Goal: Complete application form: Complete application form

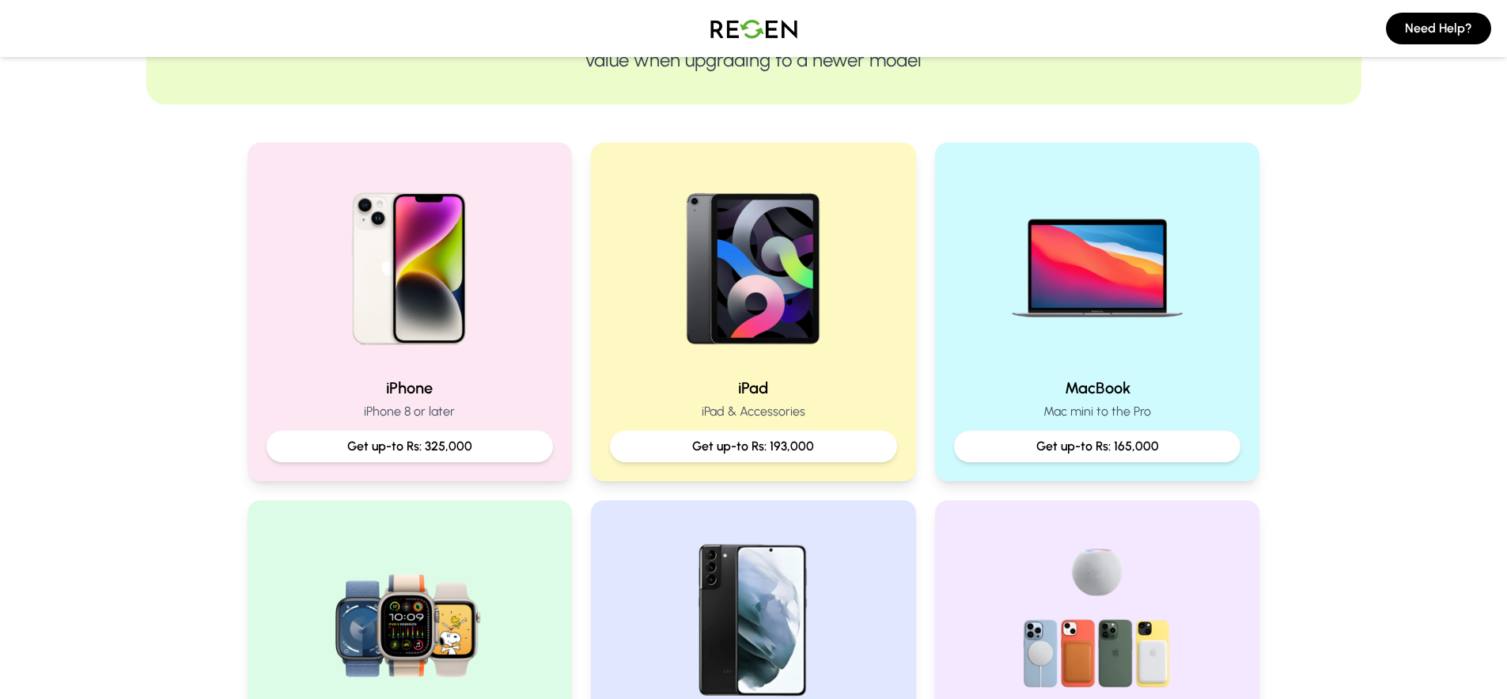
scroll to position [267, 0]
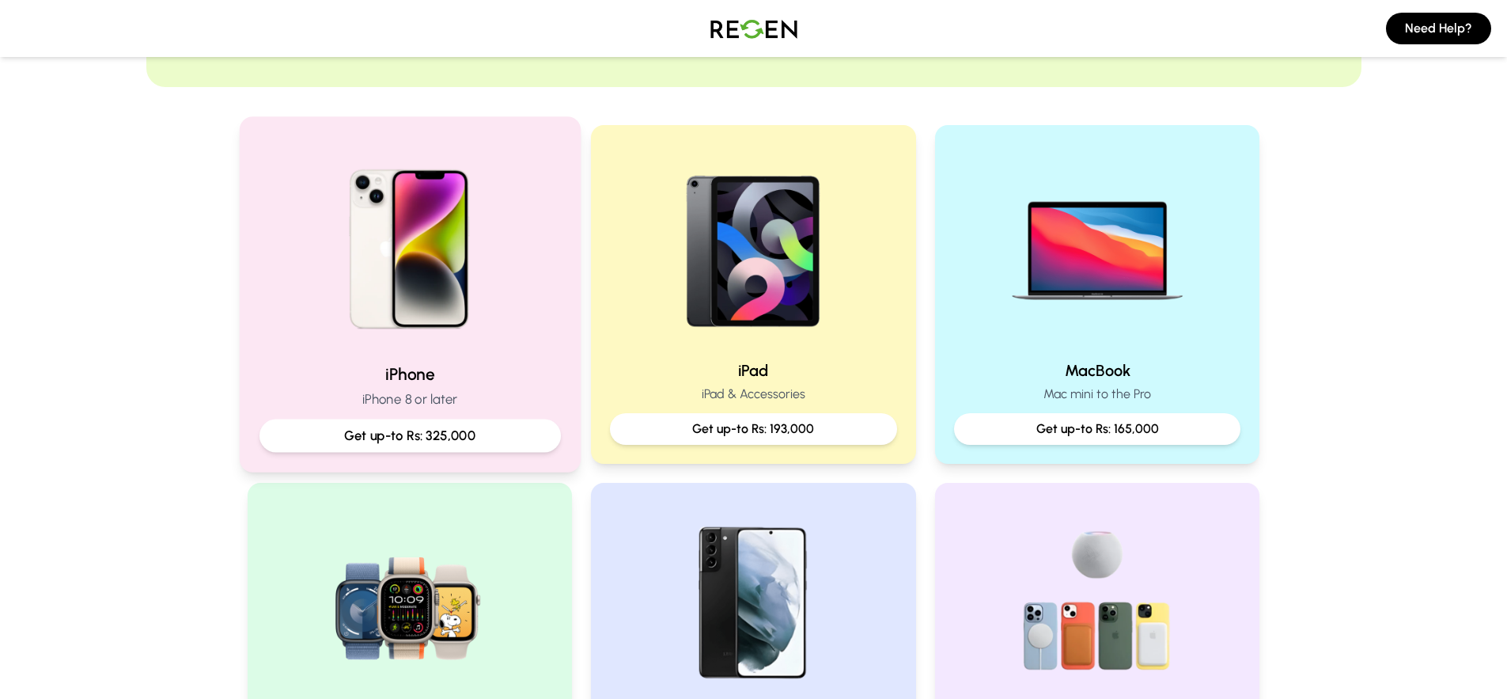
click at [479, 291] on img at bounding box center [409, 243] width 213 height 213
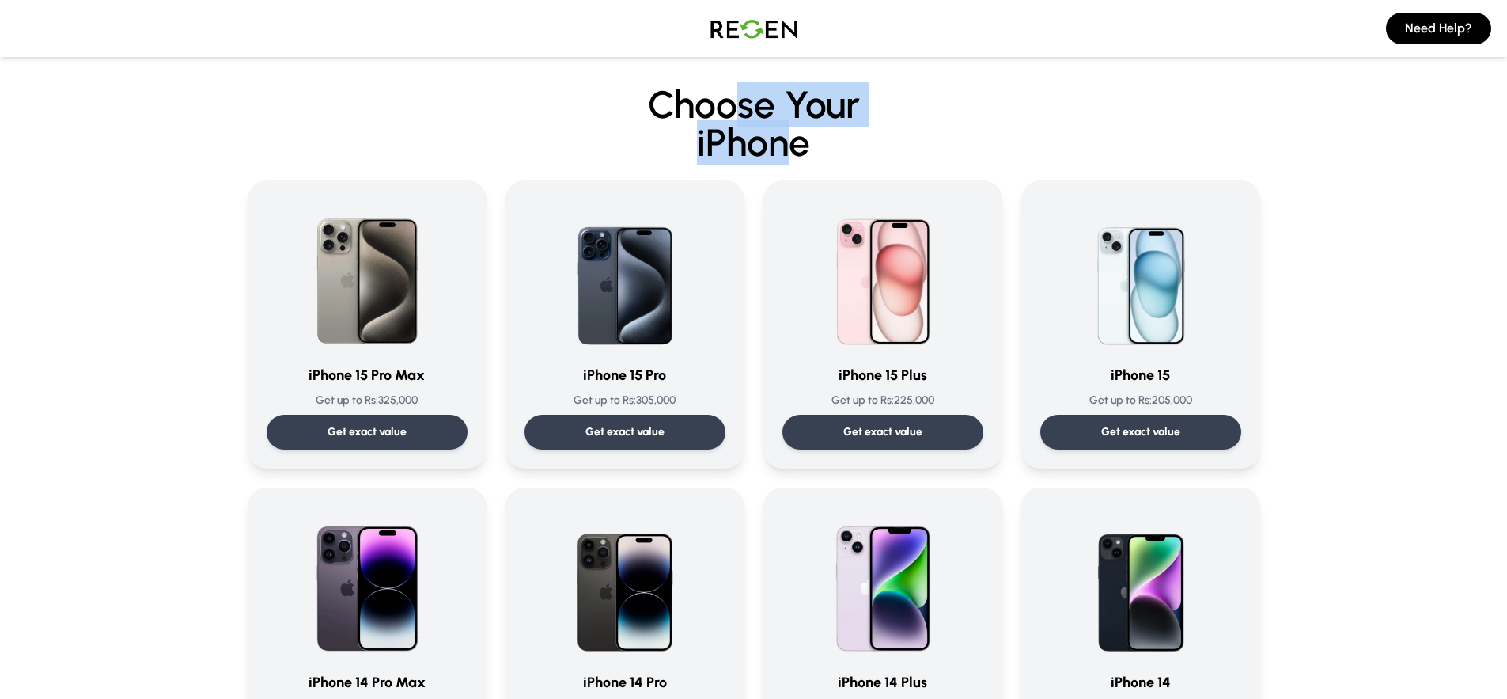
drag, startPoint x: 767, startPoint y: 130, endPoint x: 798, endPoint y: 137, distance: 31.7
click at [798, 137] on h2 "Choose Your iPhone" at bounding box center [754, 123] width 1184 height 76
click at [798, 137] on span "iPhone" at bounding box center [754, 142] width 1184 height 38
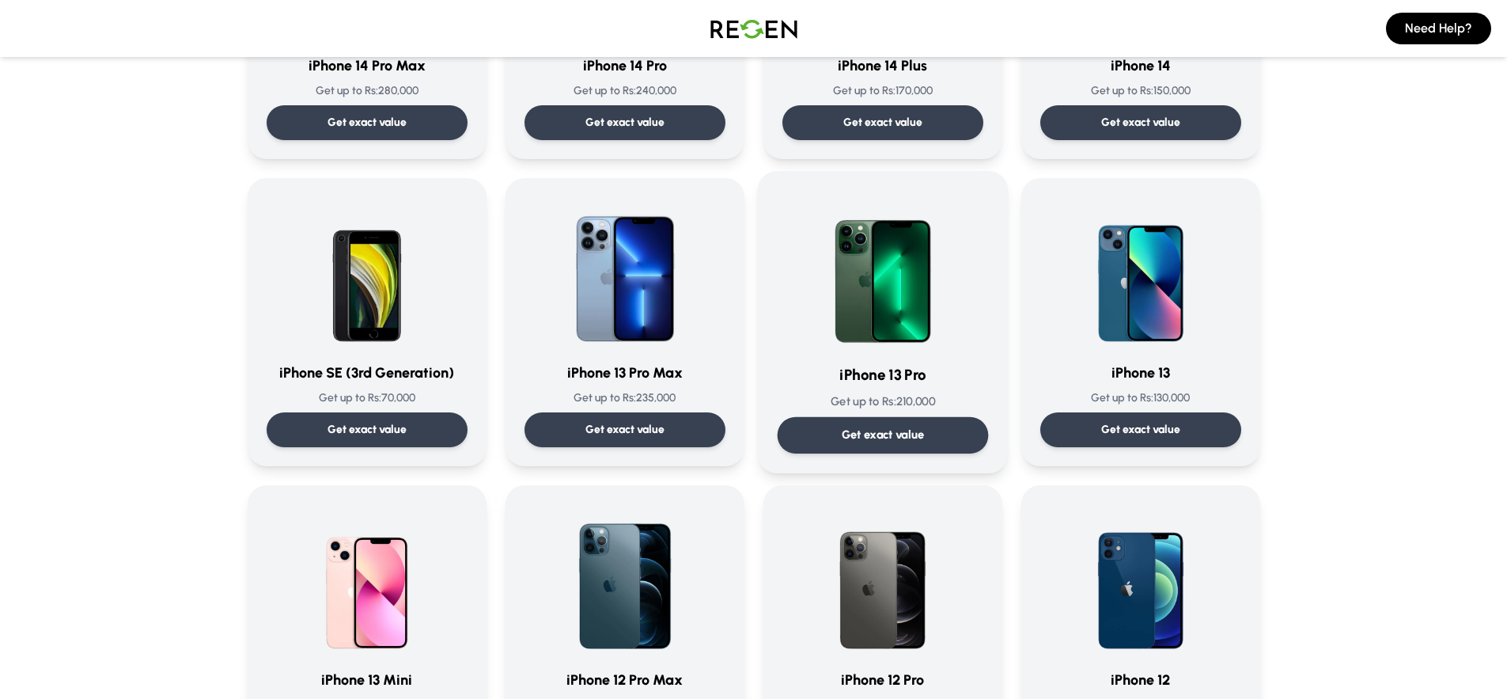
scroll to position [617, 0]
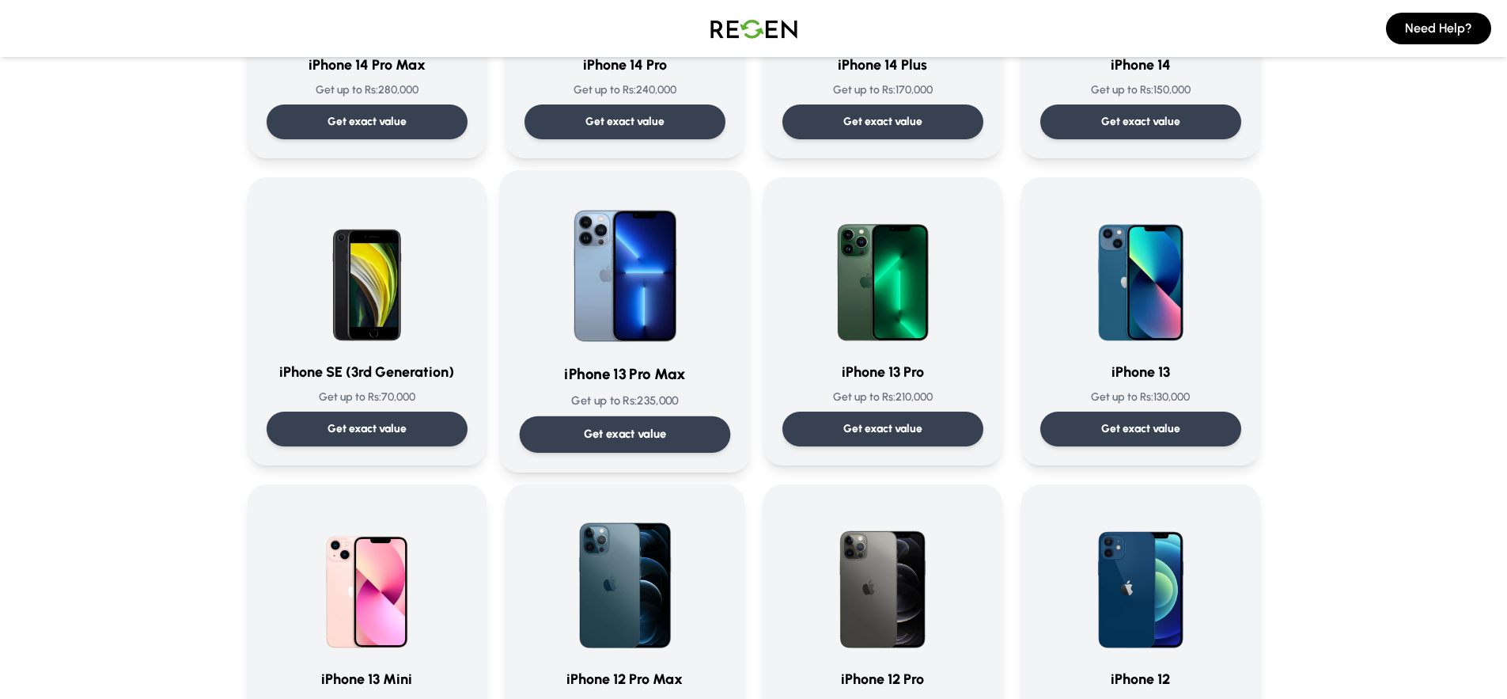
click at [609, 361] on div "iPhone 13 Pro Max Get up to Rs: 235,000 Get exact value" at bounding box center [624, 321] width 211 height 263
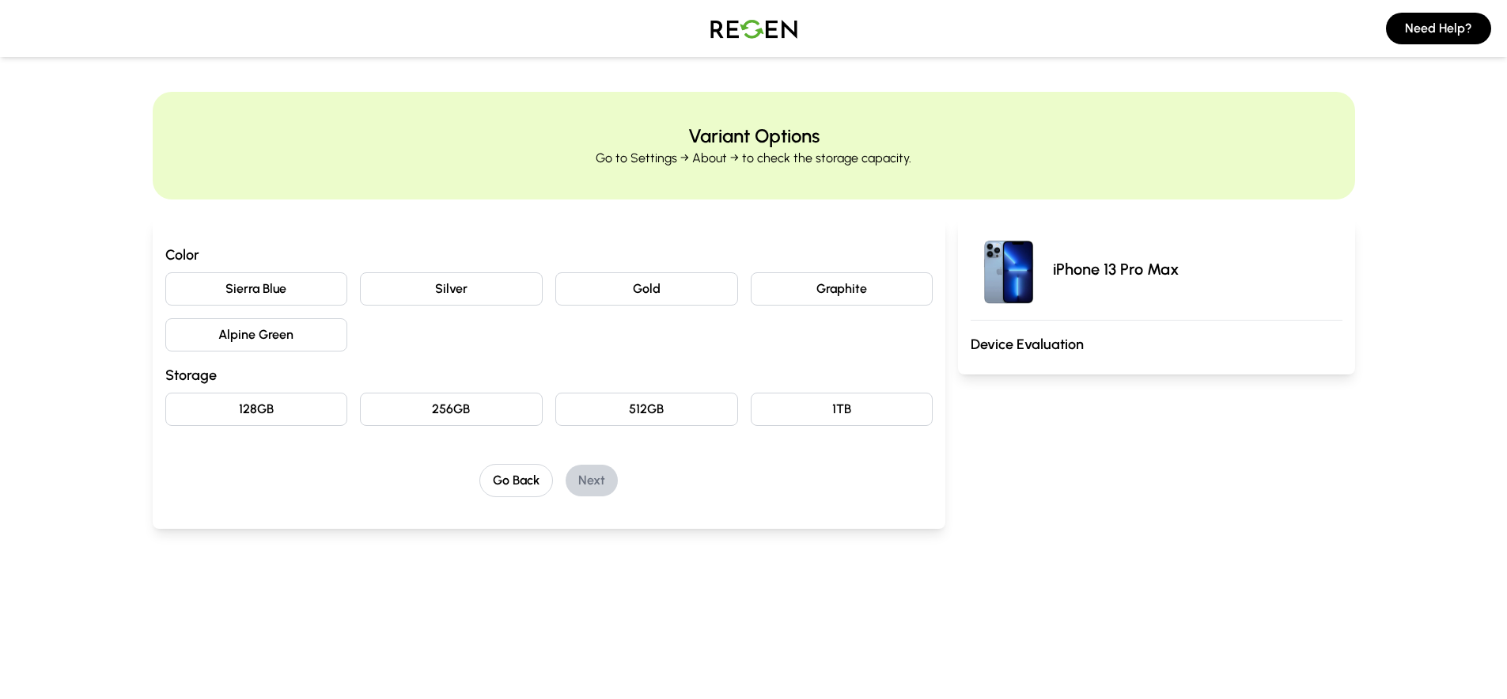
click at [294, 325] on button "Alpine Green" at bounding box center [256, 334] width 183 height 33
click at [308, 418] on button "128GB" at bounding box center [256, 408] width 183 height 33
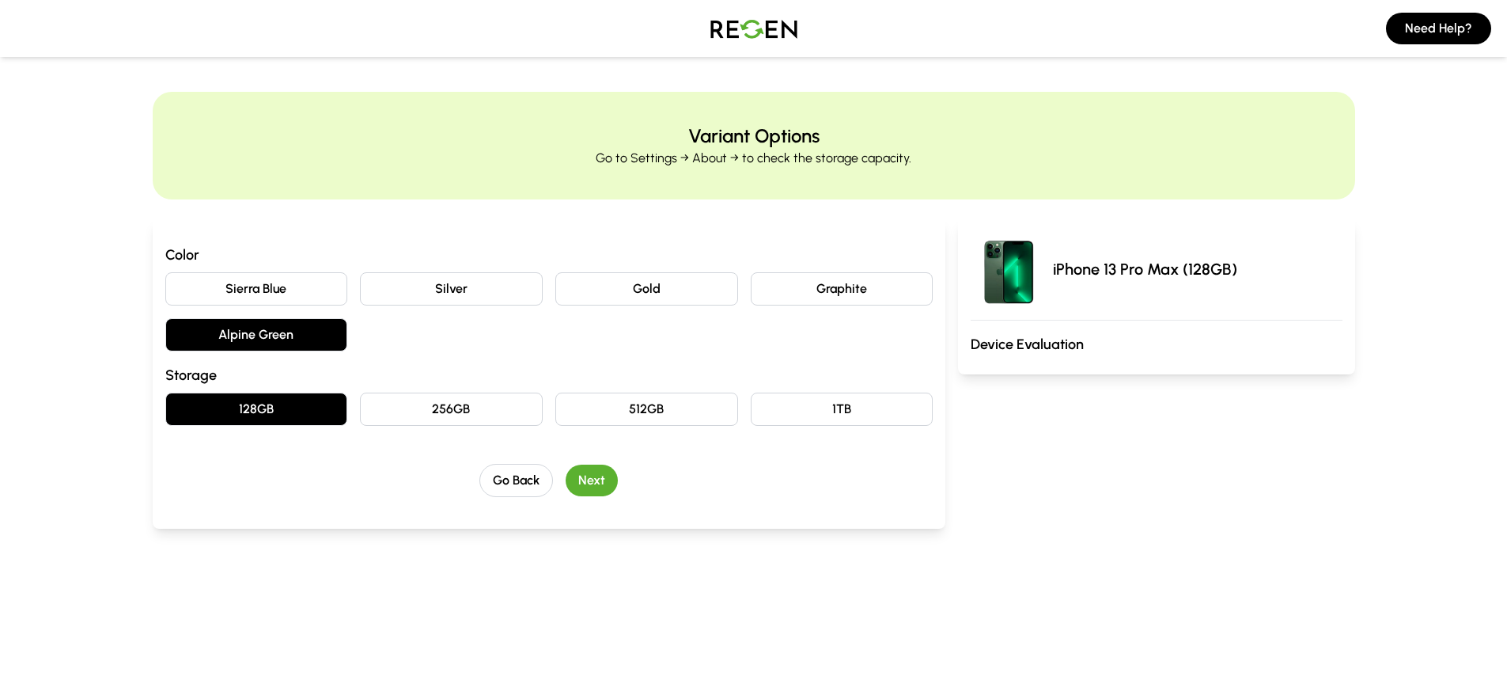
click at [605, 482] on button "Next" at bounding box center [592, 480] width 52 height 32
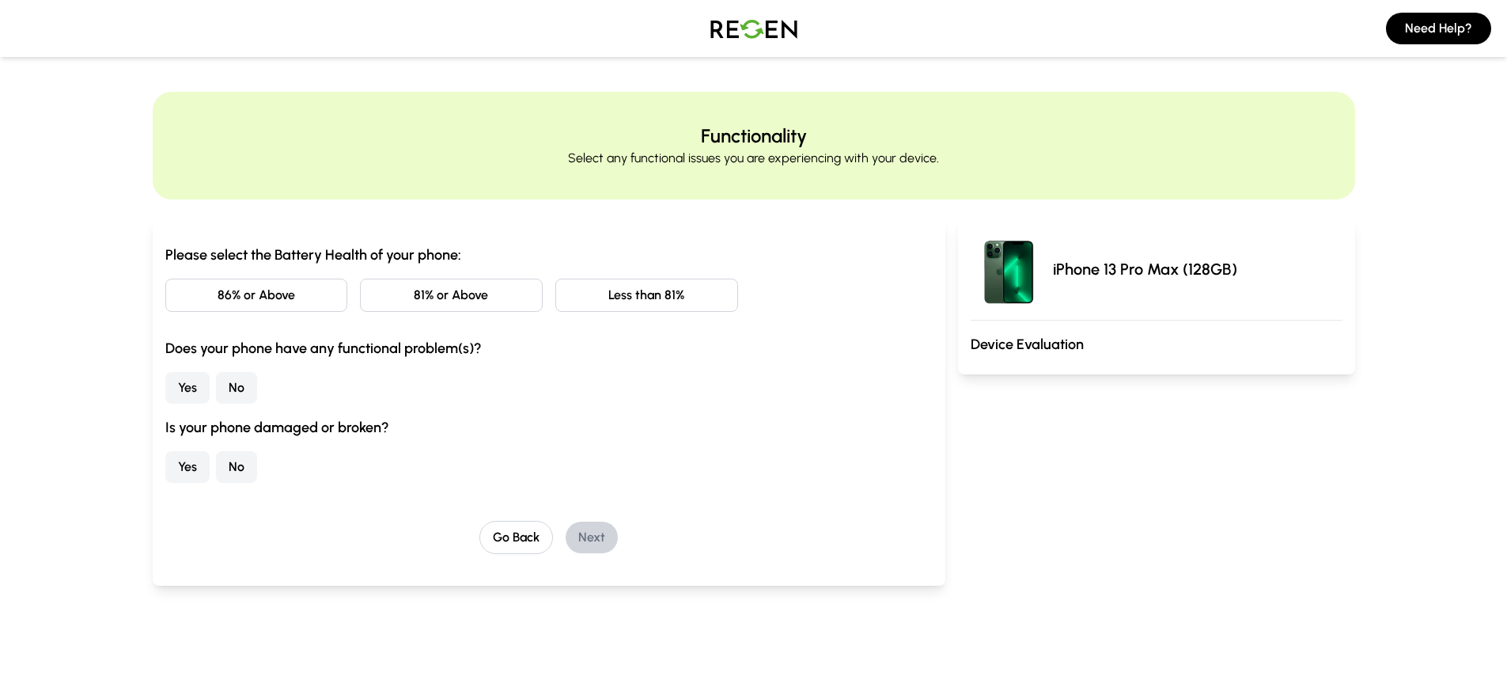
click at [479, 303] on button "81% or Above" at bounding box center [451, 294] width 183 height 33
click at [190, 395] on button "Yes" at bounding box center [187, 388] width 44 height 32
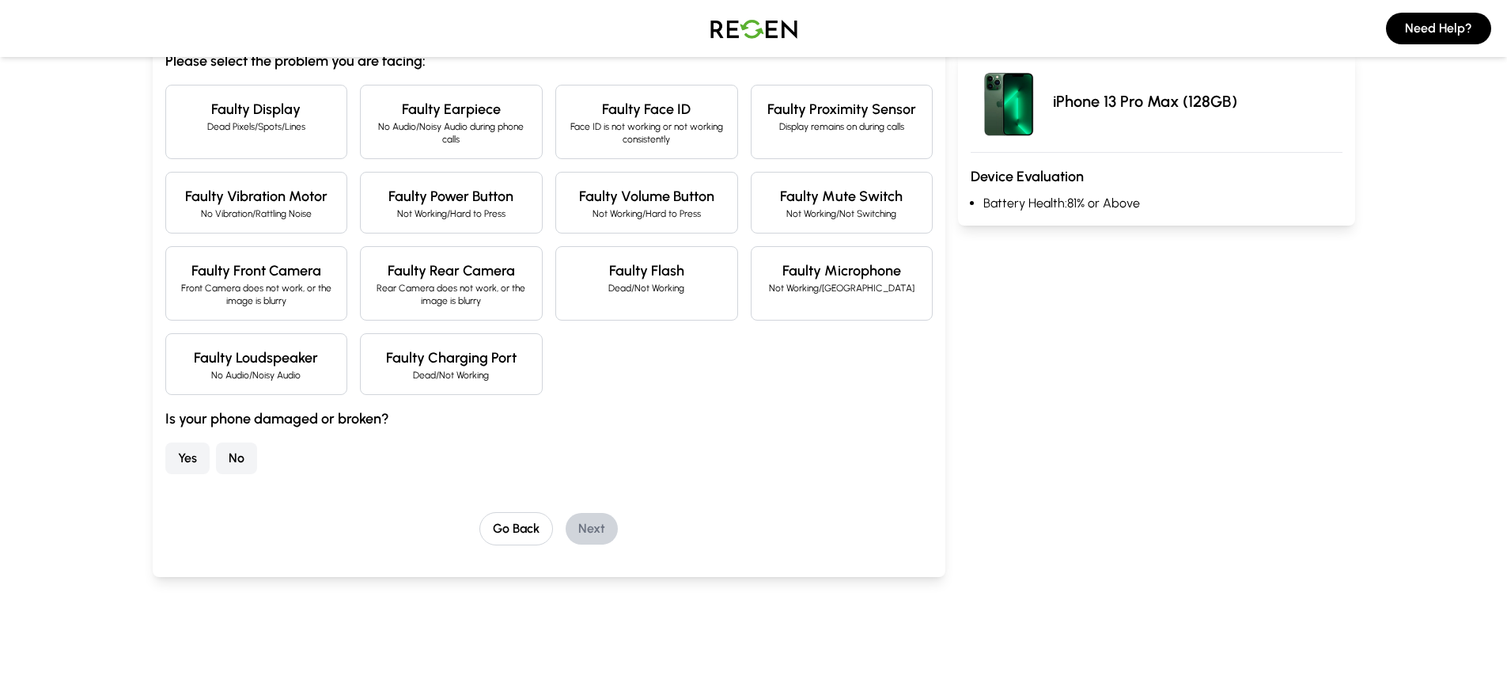
scroll to position [195, 0]
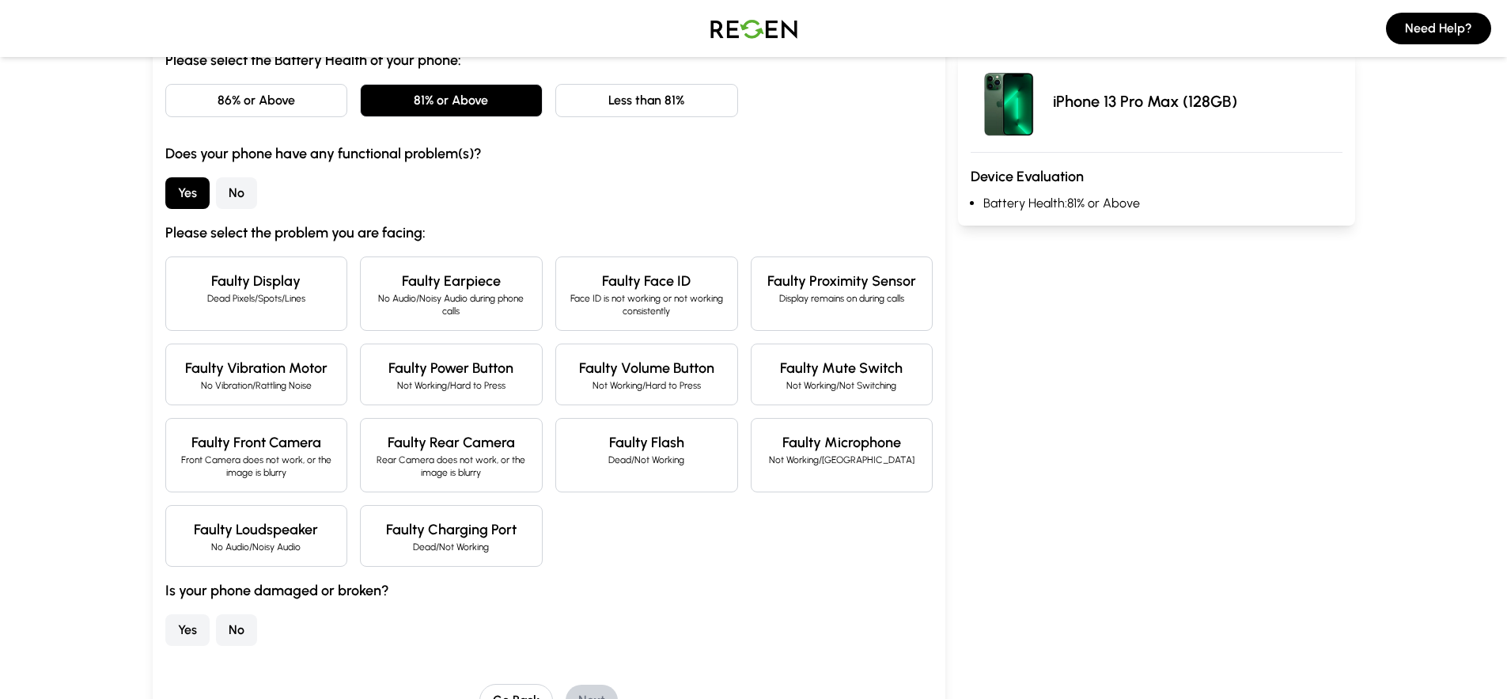
click at [509, 448] on h4 "Faulty Rear Camera" at bounding box center [451, 442] width 156 height 22
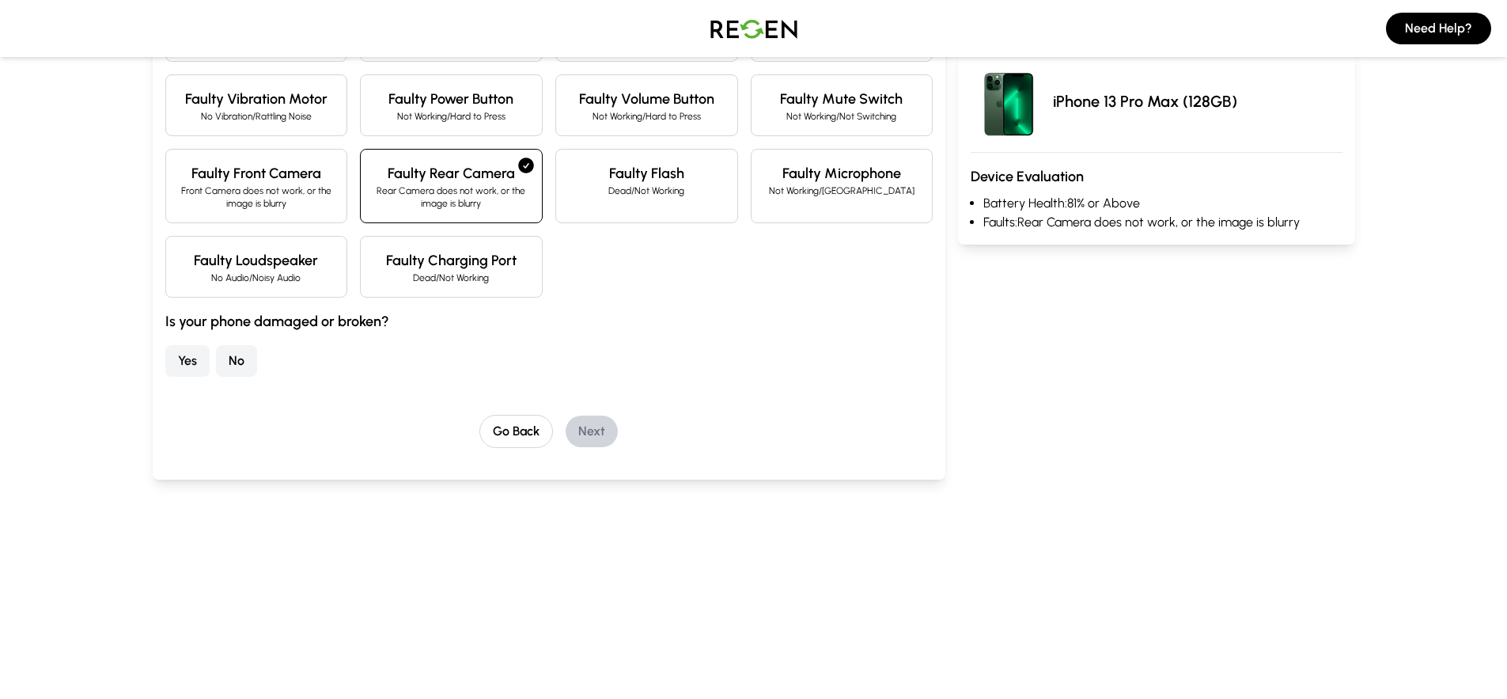
scroll to position [518, 0]
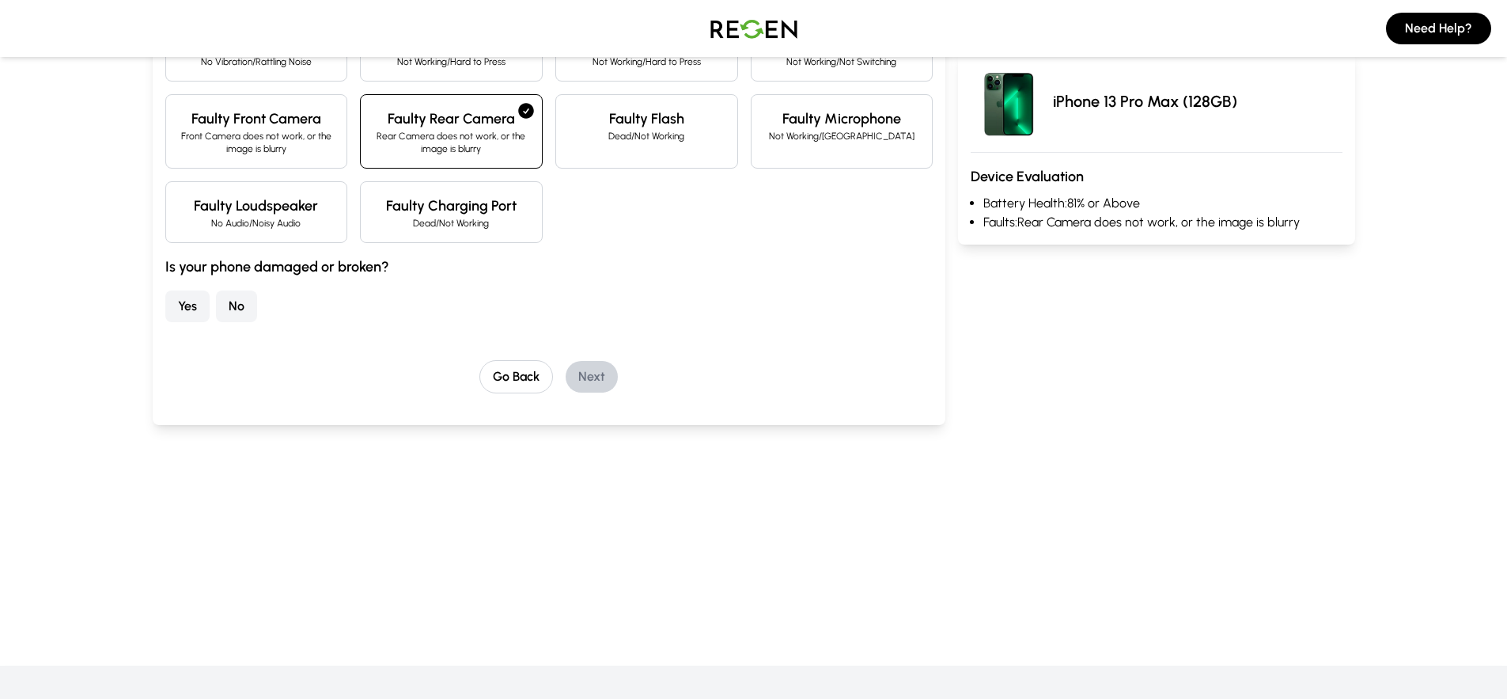
click at [192, 306] on button "Yes" at bounding box center [187, 306] width 44 height 32
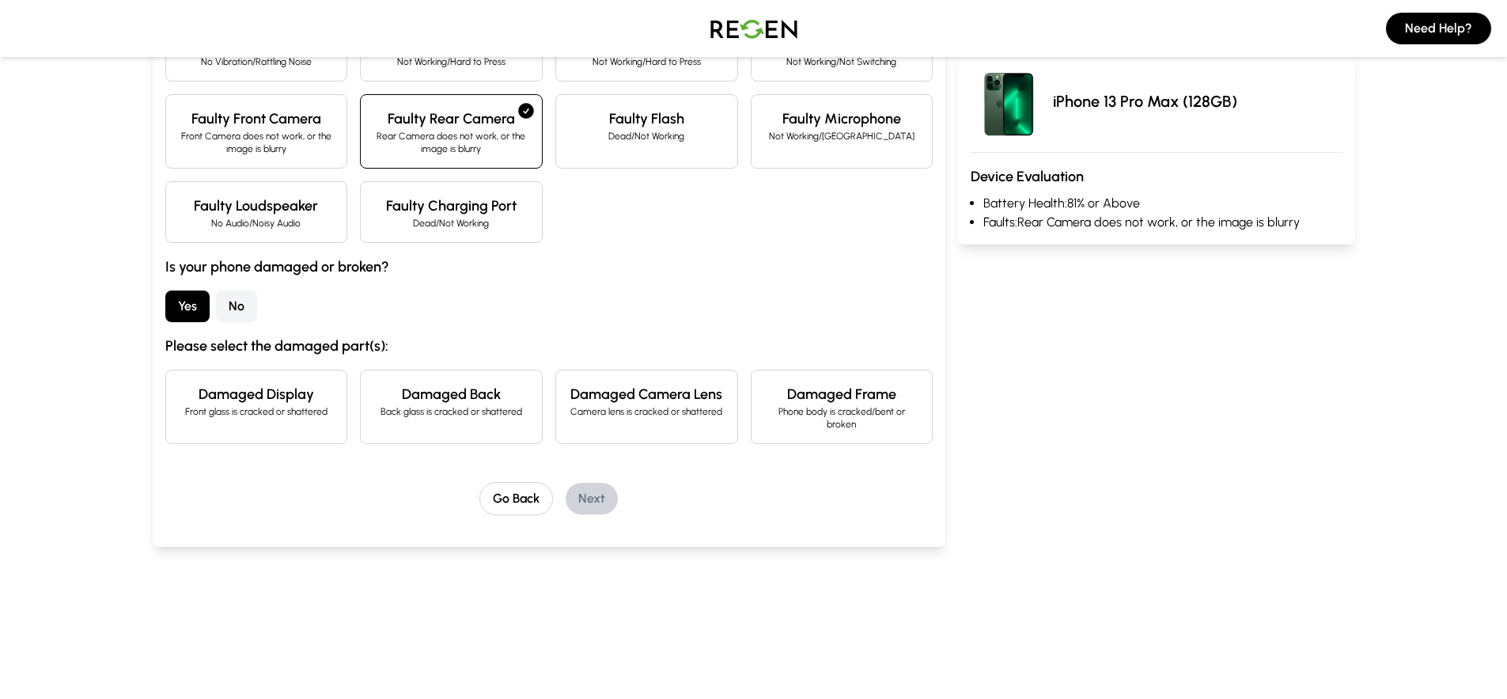
click at [512, 388] on h4 "Damaged Back" at bounding box center [451, 394] width 156 height 22
click at [582, 492] on button "Next" at bounding box center [592, 499] width 52 height 32
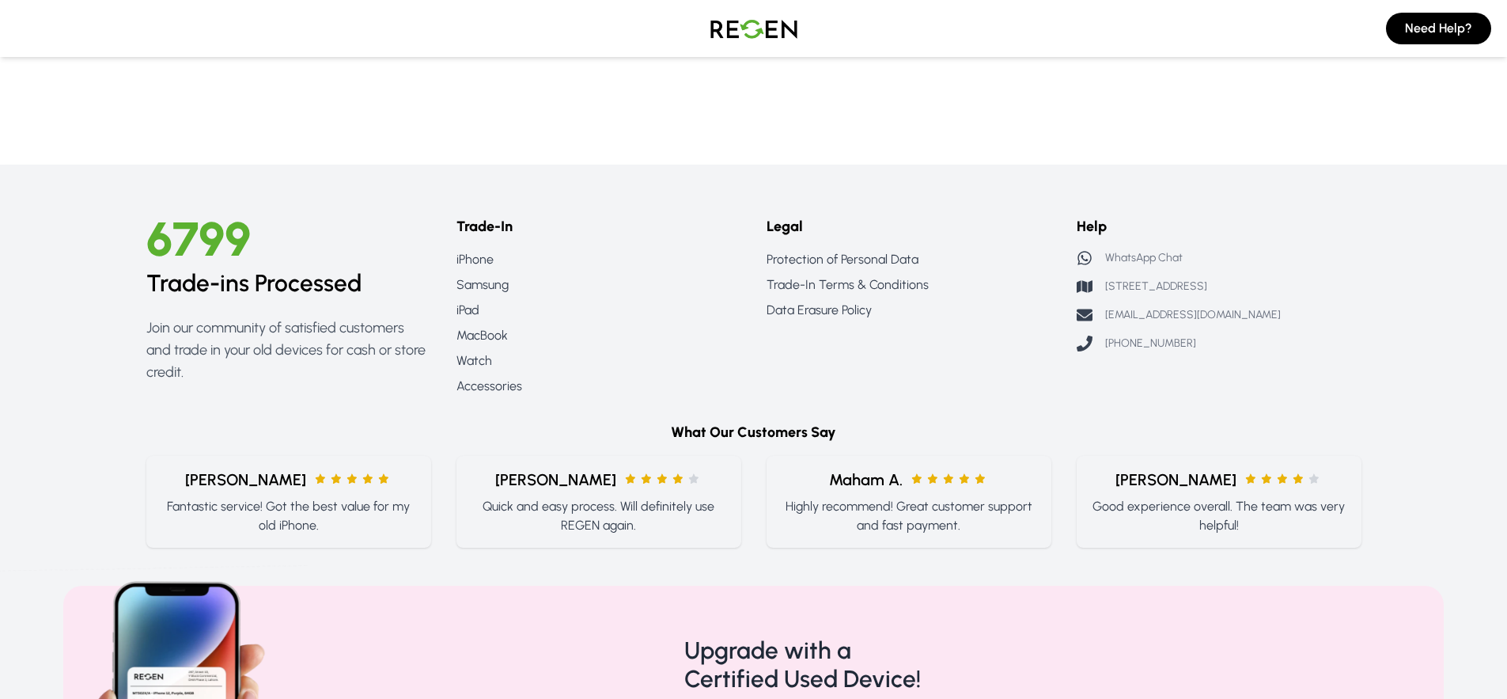
scroll to position [0, 0]
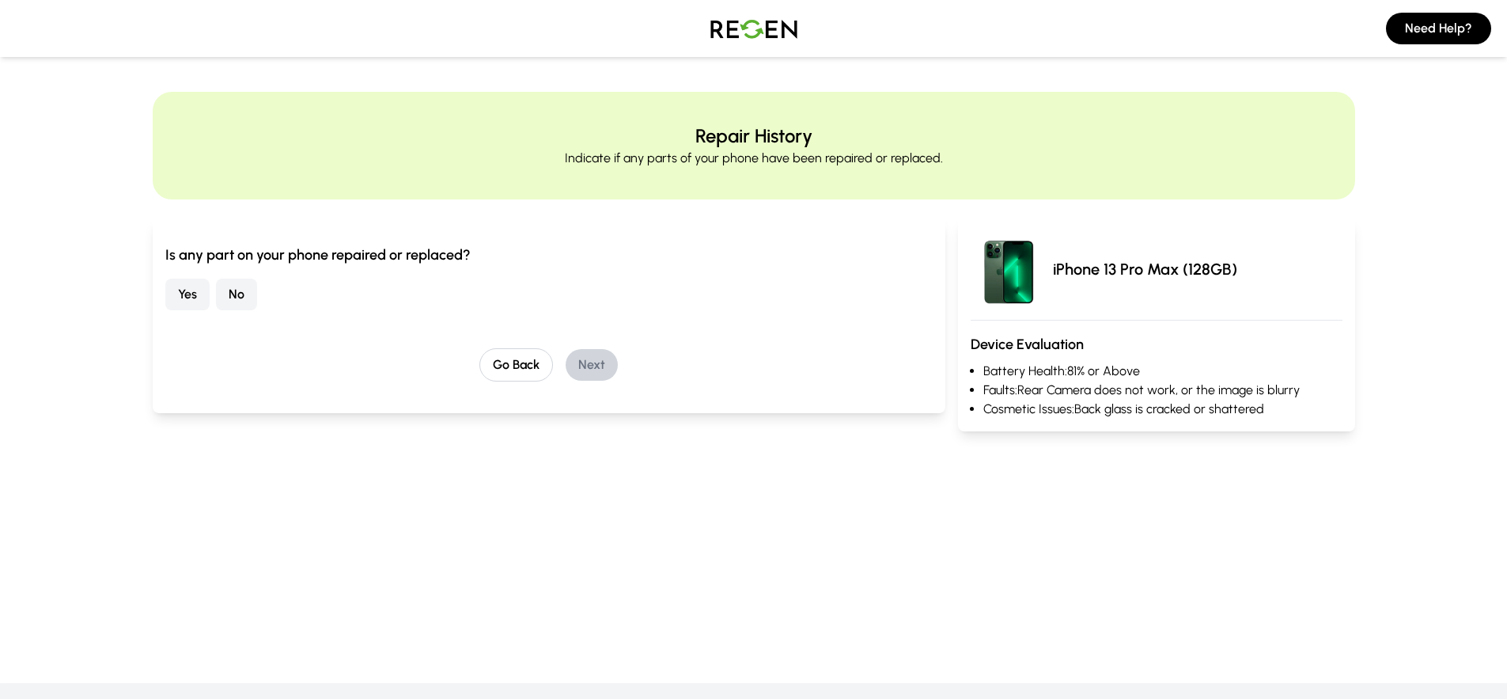
click at [227, 297] on button "No" at bounding box center [236, 294] width 41 height 32
click at [585, 358] on button "Next" at bounding box center [592, 365] width 52 height 32
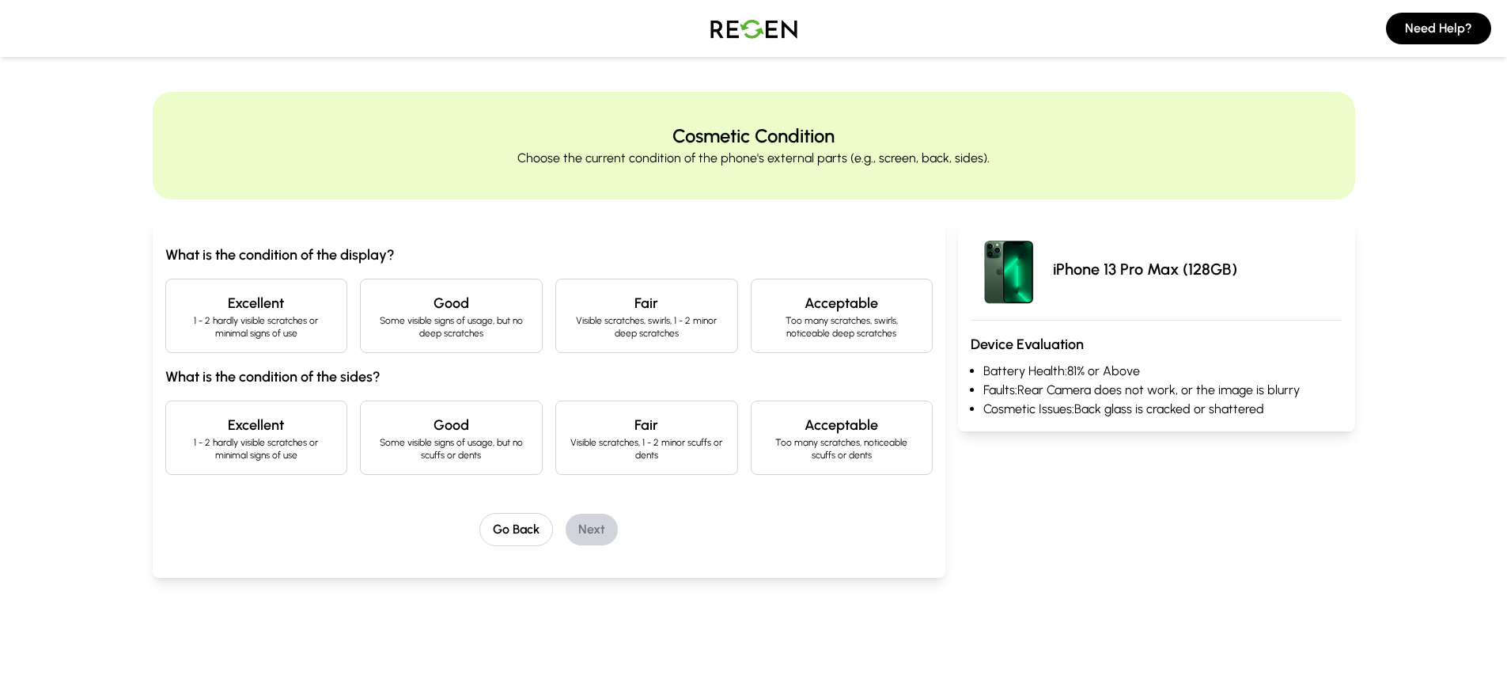
click at [571, 246] on h3 "What is the condition of the display?" at bounding box center [549, 255] width 768 height 22
click at [270, 297] on h4 "Excellent" at bounding box center [257, 303] width 156 height 22
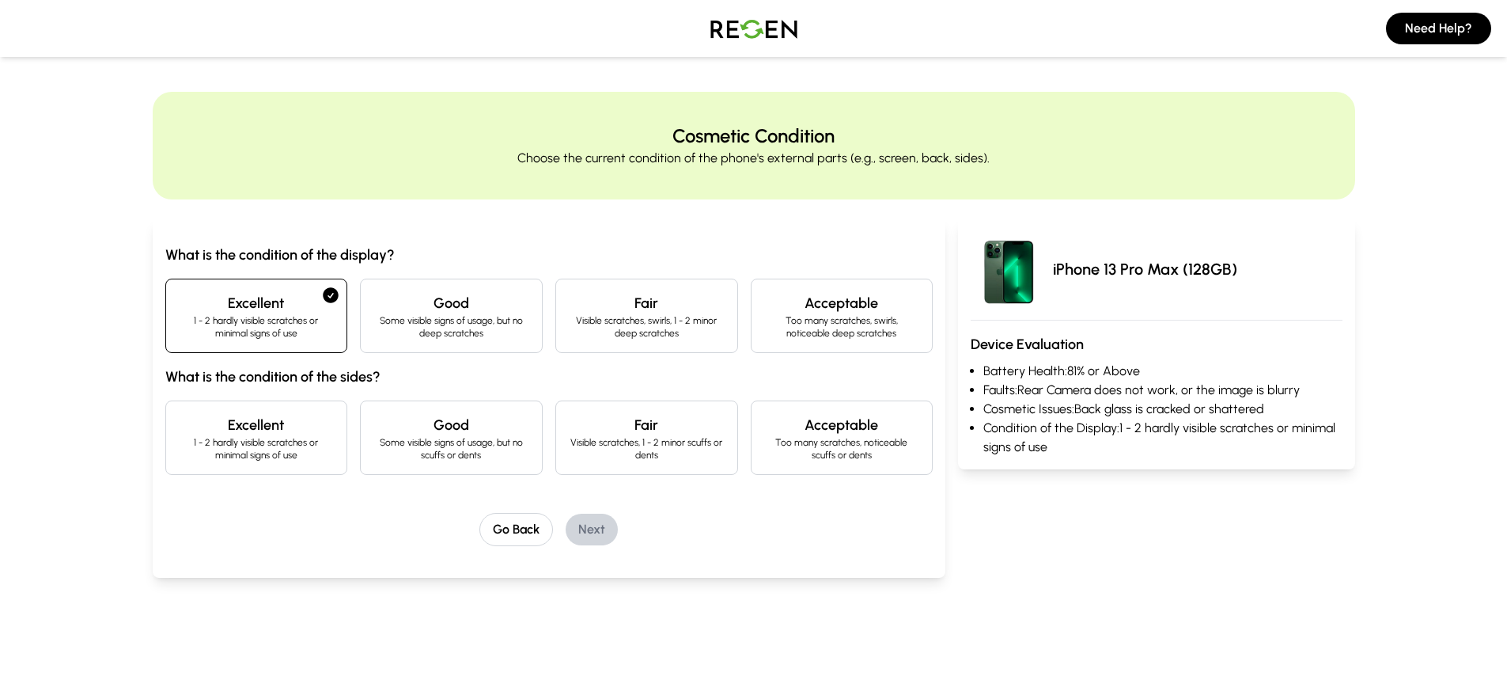
click at [311, 453] on p "1 - 2 hardly visible scratches or minimal signs of use" at bounding box center [257, 448] width 156 height 25
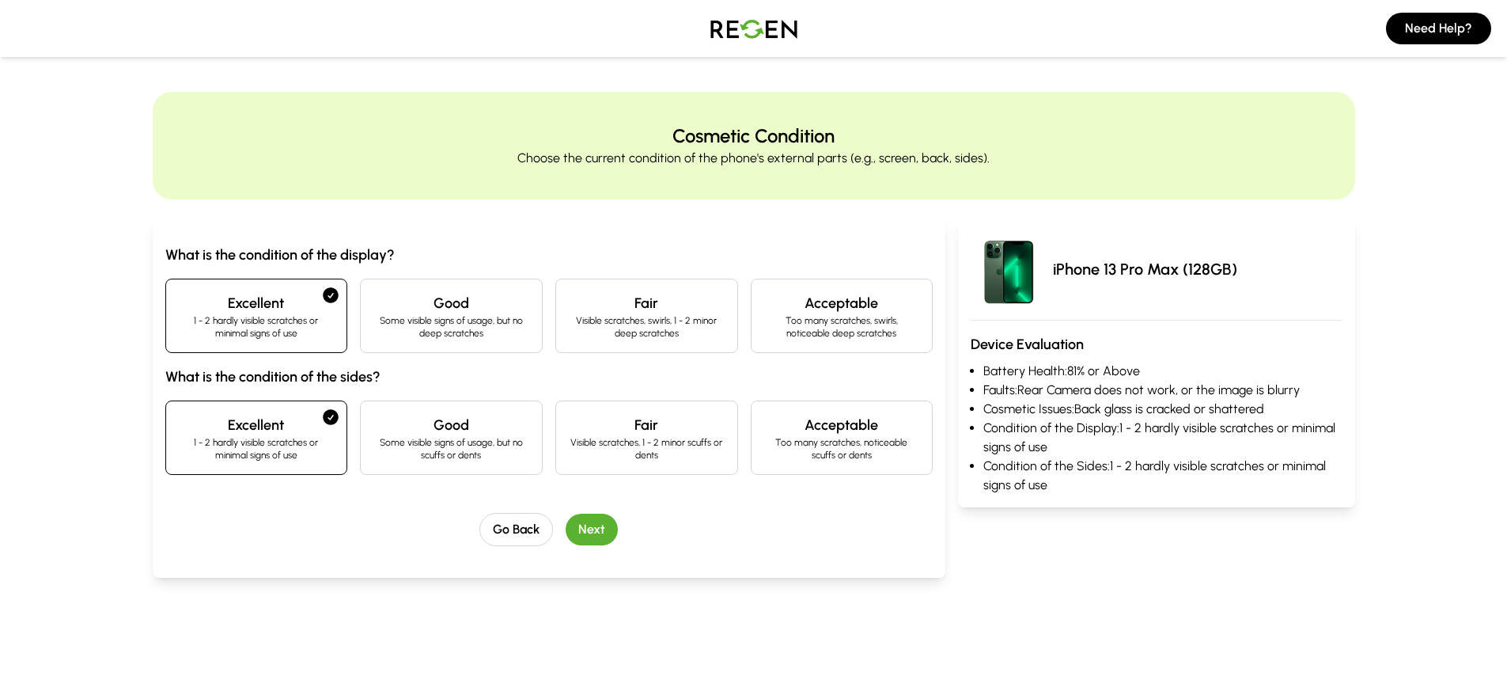
click at [602, 530] on button "Next" at bounding box center [592, 529] width 52 height 32
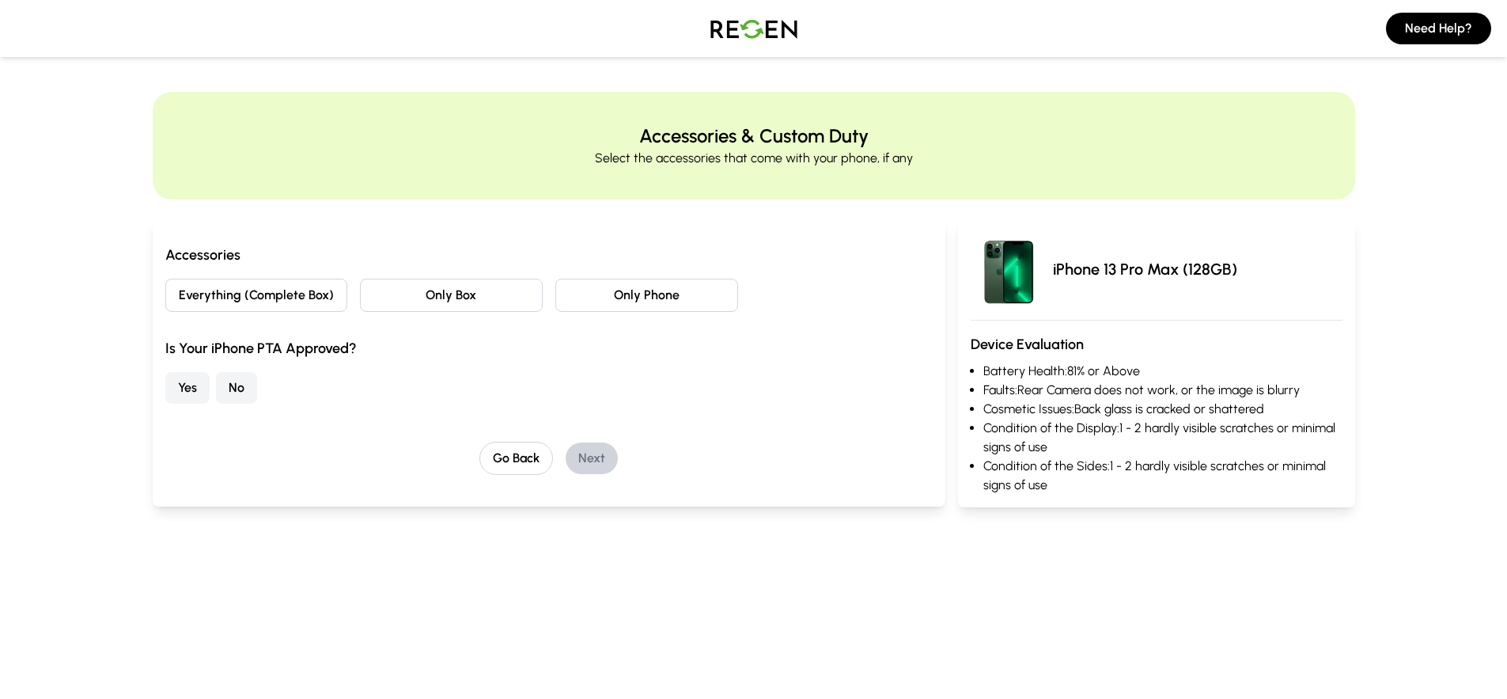
drag, startPoint x: 202, startPoint y: 271, endPoint x: 225, endPoint y: 256, distance: 27.7
click at [212, 266] on div "Accessories Everything (Complete Box) Only Box Only Phone Is Your iPhone PTA Ap…" at bounding box center [549, 324] width 768 height 160
drag, startPoint x: 239, startPoint y: 241, endPoint x: 454, endPoint y: 231, distance: 215.4
click at [408, 241] on div "Accessories Everything (Complete Box) Only Box Only Phone Is Your iPhone PTA Ap…" at bounding box center [550, 362] width 794 height 288
click at [552, 229] on div "Accessories Everything (Complete Box) Only Box Only Phone Is Your iPhone PTA Ap…" at bounding box center [550, 362] width 794 height 288
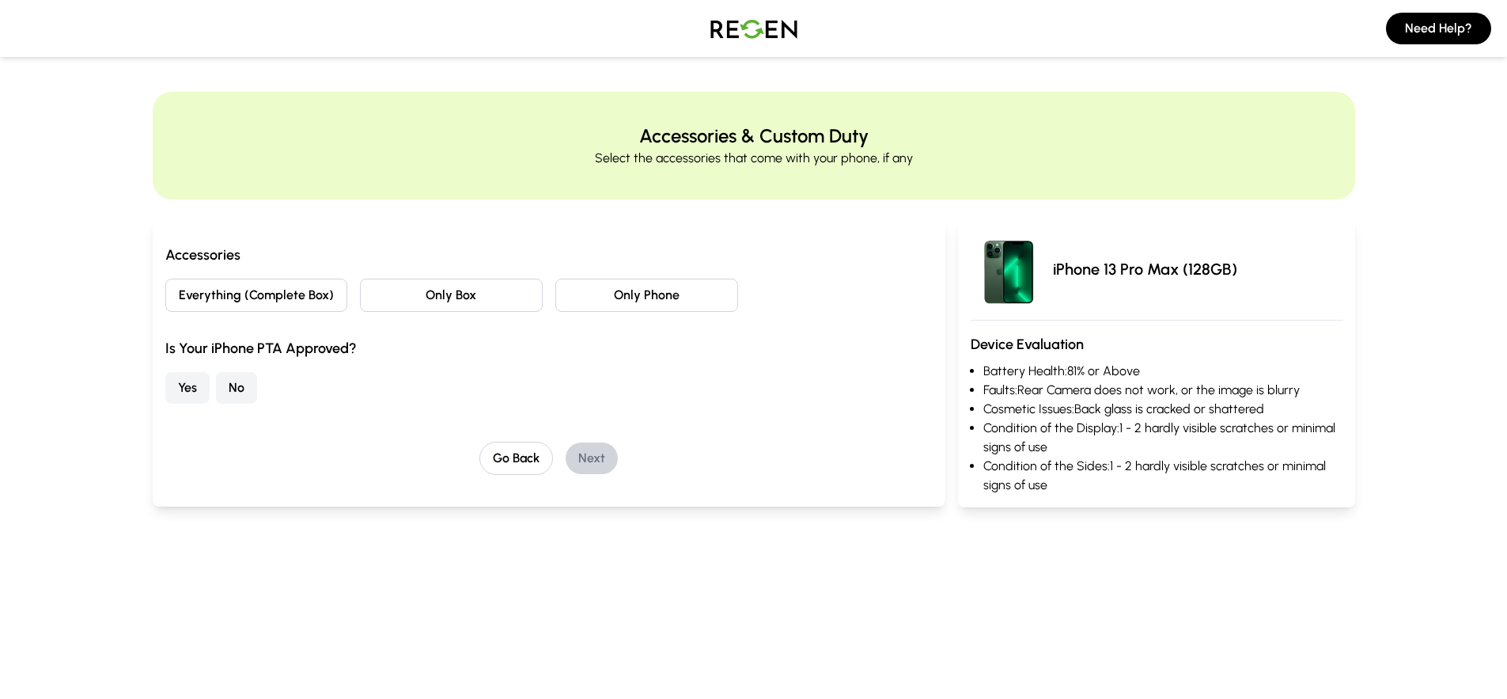
drag, startPoint x: 546, startPoint y: 248, endPoint x: 614, endPoint y: 225, distance: 71.8
click at [614, 225] on div "Accessories Everything (Complete Box) Only Box Only Phone Is Your iPhone PTA Ap…" at bounding box center [550, 362] width 794 height 288
click at [616, 225] on div "Accessories Everything (Complete Box) Only Box Only Phone Is Your iPhone PTA Ap…" at bounding box center [550, 362] width 794 height 288
click at [683, 283] on button "Only Phone" at bounding box center [646, 294] width 183 height 33
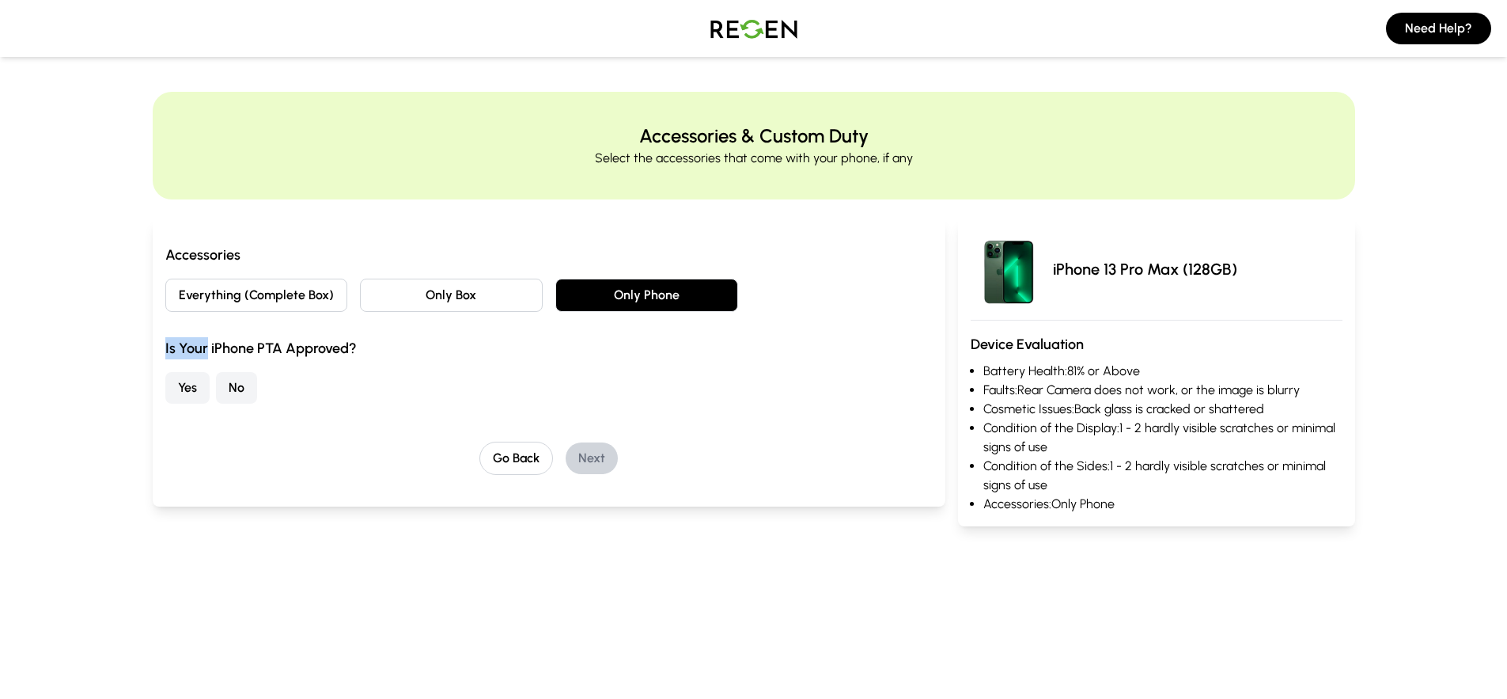
drag, startPoint x: 207, startPoint y: 347, endPoint x: 316, endPoint y: 335, distance: 109.0
click at [316, 335] on div "Accessories Everything (Complete Box) Only Box Only Phone Is Your iPhone PTA Ap…" at bounding box center [549, 324] width 768 height 160
click at [366, 360] on div "Is Your iPhone PTA Approved? Yes No" at bounding box center [549, 370] width 768 height 66
drag, startPoint x: 433, startPoint y: 349, endPoint x: 267, endPoint y: 361, distance: 165.8
click at [277, 361] on div "Is Your iPhone PTA Approved? Yes No" at bounding box center [549, 370] width 768 height 66
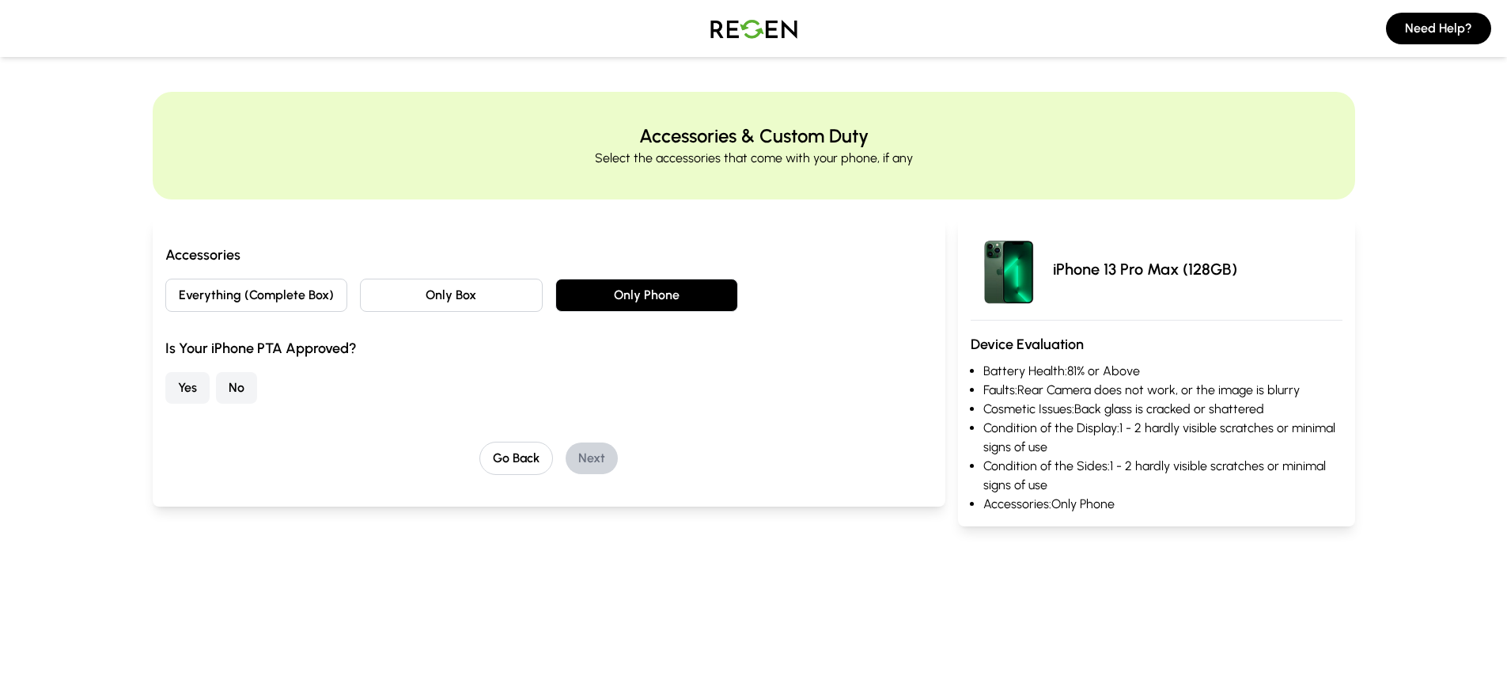
click at [252, 352] on h3 "Is Your iPhone PTA Approved?" at bounding box center [549, 348] width 768 height 22
click at [243, 377] on button "No" at bounding box center [236, 388] width 41 height 32
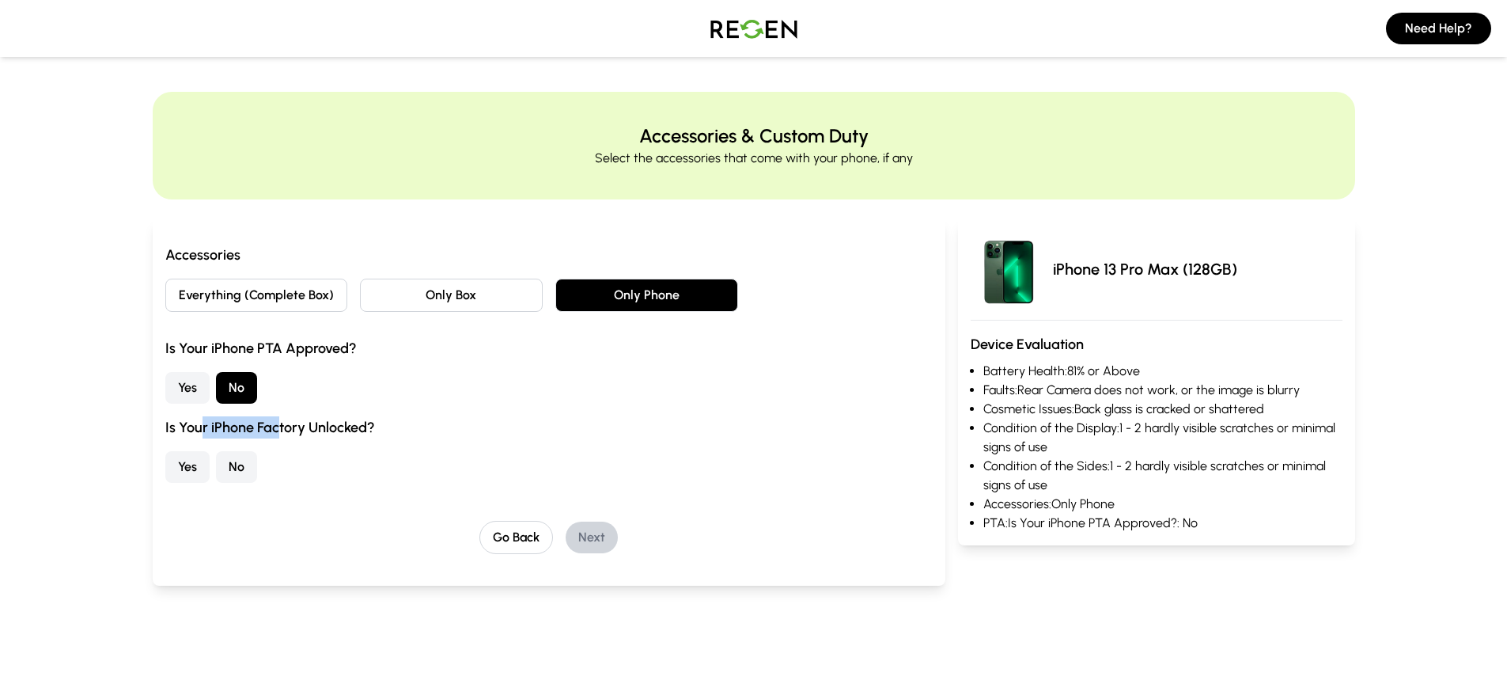
drag, startPoint x: 198, startPoint y: 419, endPoint x: 282, endPoint y: 419, distance: 84.7
click at [282, 419] on h3 "Is Your iPhone Factory Unlocked?" at bounding box center [549, 427] width 768 height 22
click at [286, 417] on h3 "Is Your iPhone Factory Unlocked?" at bounding box center [549, 427] width 768 height 22
click at [233, 470] on button "No" at bounding box center [236, 467] width 41 height 32
click at [595, 539] on button "Next" at bounding box center [592, 537] width 52 height 32
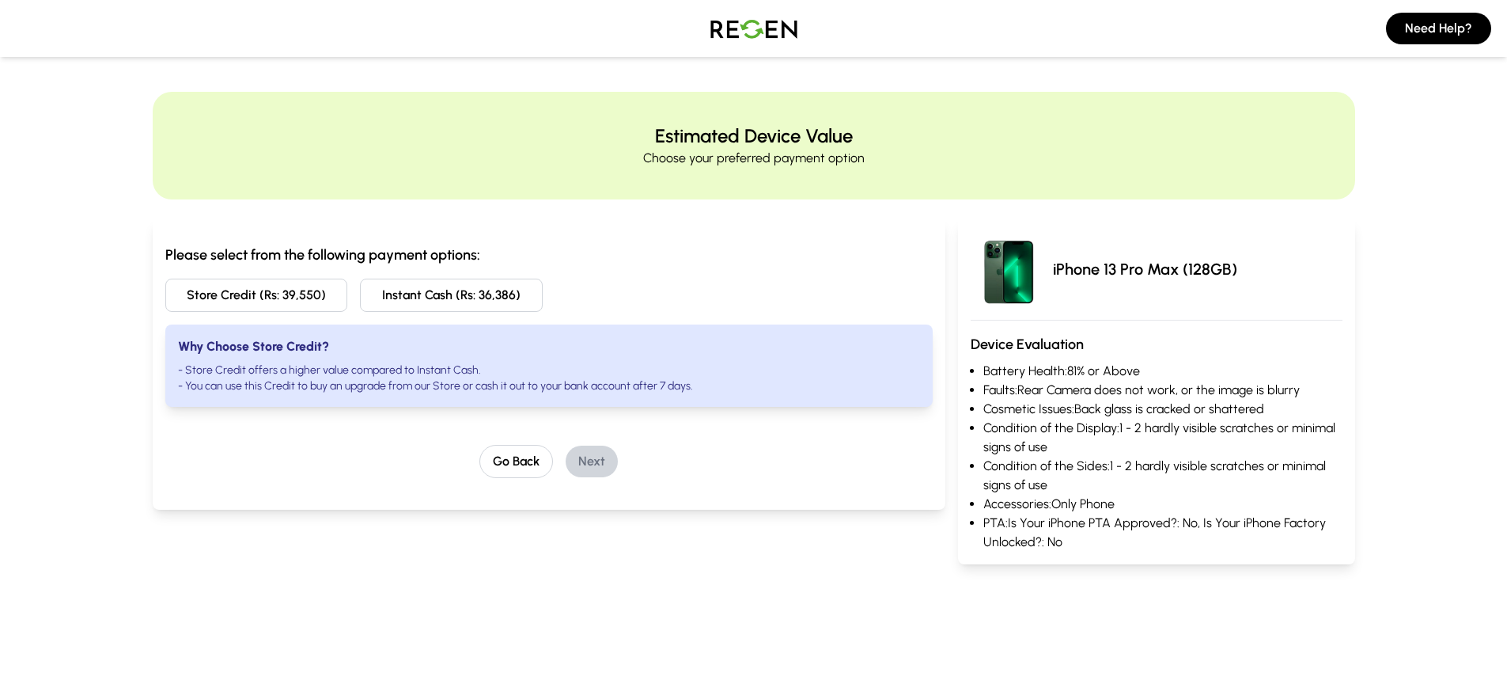
drag, startPoint x: 252, startPoint y: 258, endPoint x: 484, endPoint y: 263, distance: 231.9
click at [483, 263] on h3 "Please select from the following payment options:" at bounding box center [549, 255] width 768 height 22
drag, startPoint x: 488, startPoint y: 260, endPoint x: 203, endPoint y: 265, distance: 285.7
click at [203, 265] on h3 "Please select from the following payment options:" at bounding box center [549, 255] width 768 height 22
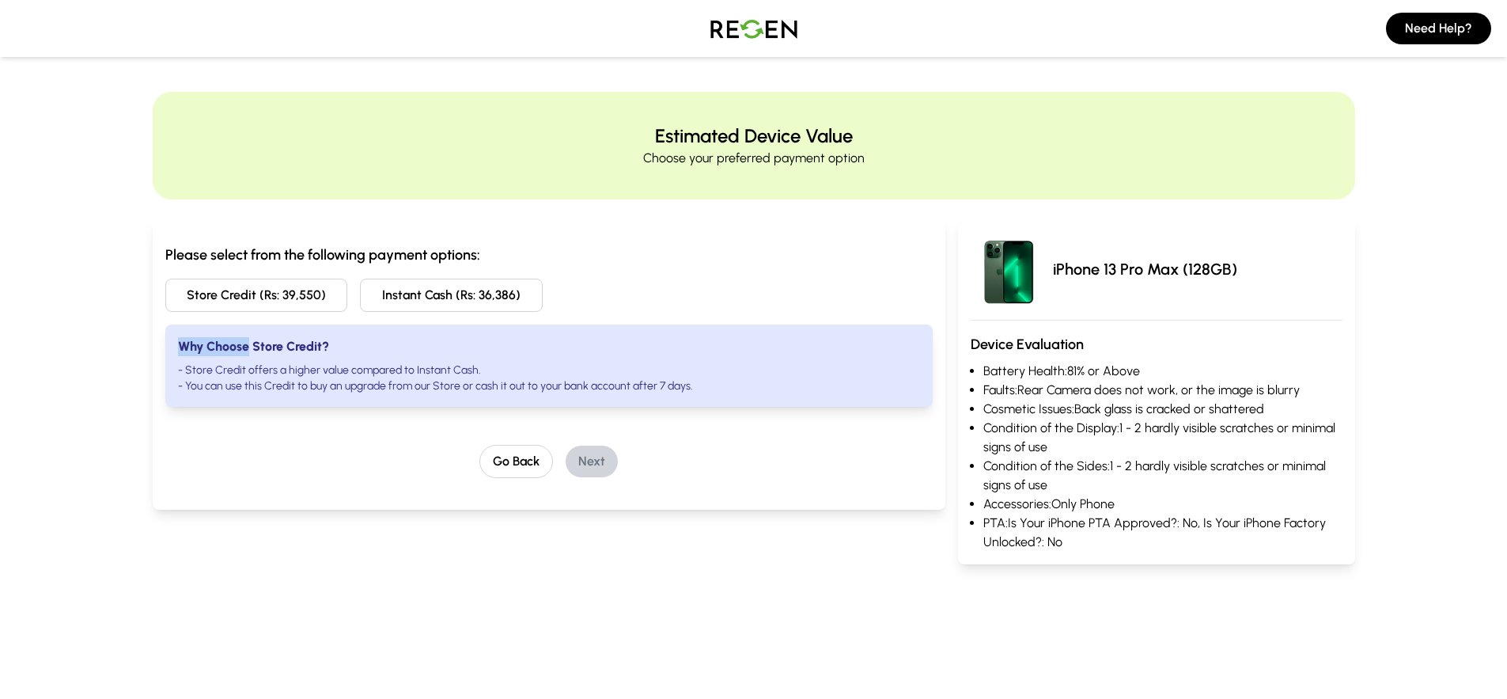
drag, startPoint x: 181, startPoint y: 354, endPoint x: 283, endPoint y: 357, distance: 102.1
click at [283, 357] on div "Why Choose Store Credit? - Store Credit offers a higher value compared to Insta…" at bounding box center [549, 365] width 768 height 82
click at [241, 395] on div "Why Choose Store Credit? - Store Credit offers a higher value compared to Insta…" at bounding box center [549, 365] width 768 height 82
drag, startPoint x: 203, startPoint y: 384, endPoint x: 475, endPoint y: 359, distance: 274.1
click at [468, 359] on div "Why Choose Store Credit? - Store Credit offers a higher value compared to Insta…" at bounding box center [549, 365] width 768 height 82
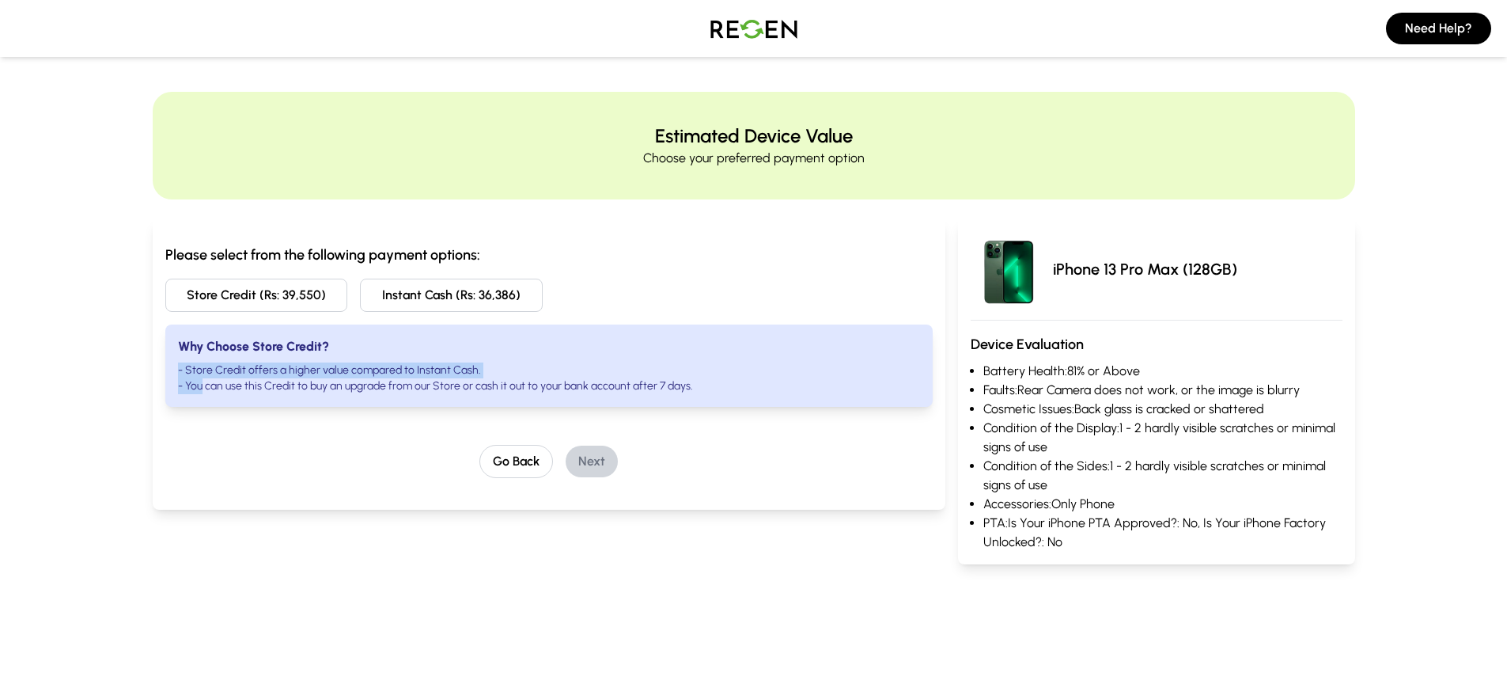
click at [481, 359] on div "Why Choose Store Credit? - Store Credit offers a higher value compared to Insta…" at bounding box center [549, 365] width 768 height 82
drag, startPoint x: 417, startPoint y: 370, endPoint x: 476, endPoint y: 372, distance: 59.4
click at [473, 373] on li "- Store Credit offers a higher value compared to Instant Cash." at bounding box center [549, 370] width 743 height 16
drag, startPoint x: 479, startPoint y: 370, endPoint x: 472, endPoint y: 373, distance: 8.3
click at [479, 370] on li "- Store Credit offers a higher value compared to Instant Cash." at bounding box center [549, 370] width 743 height 16
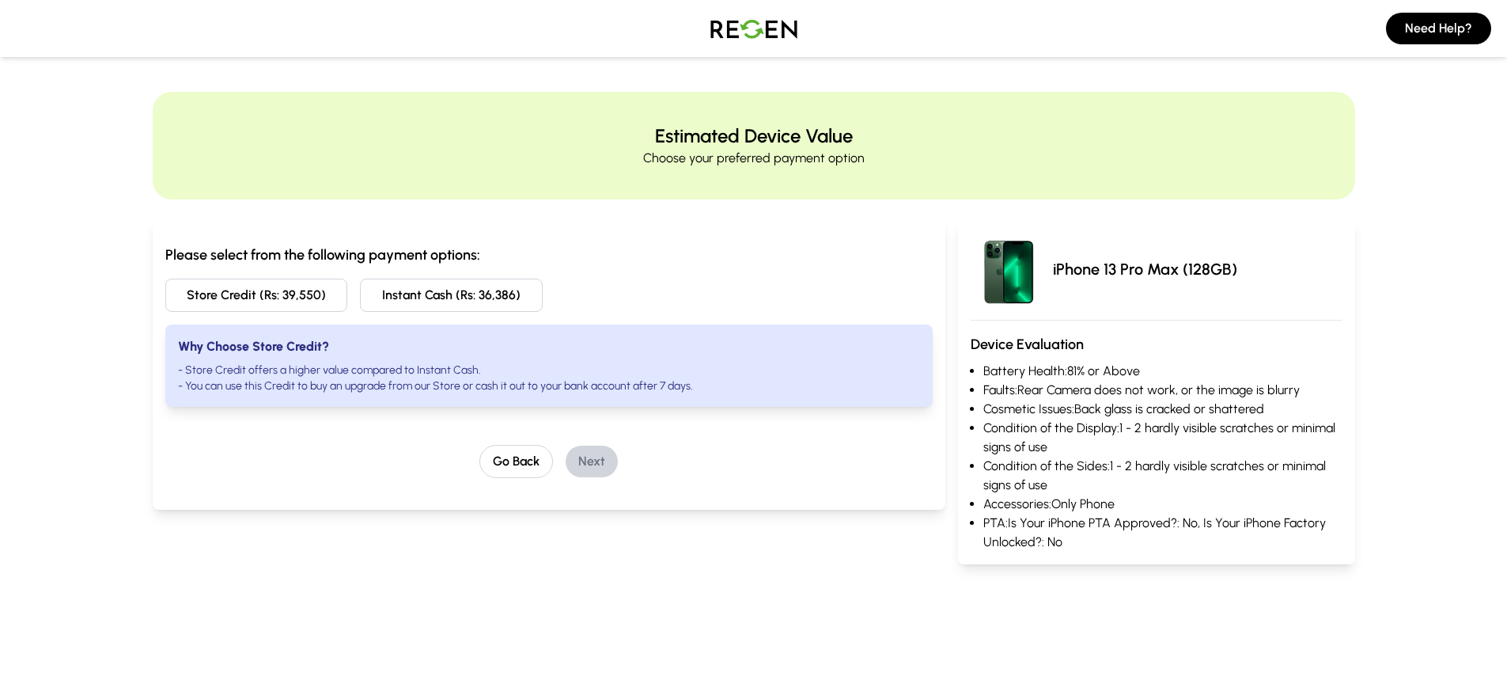
drag, startPoint x: 429, startPoint y: 392, endPoint x: 517, endPoint y: 386, distance: 88.8
click at [517, 386] on li "- You can use this Credit to buy an upgrade from our Store or cash it out to yo…" at bounding box center [549, 386] width 743 height 16
drag, startPoint x: 244, startPoint y: 387, endPoint x: 513, endPoint y: 390, distance: 269.0
click at [511, 390] on li "- You can use this Credit to buy an upgrade from our Store or cash it out to yo…" at bounding box center [549, 386] width 743 height 16
click at [519, 388] on li "- You can use this Credit to buy an upgrade from our Store or cash it out to yo…" at bounding box center [549, 386] width 743 height 16
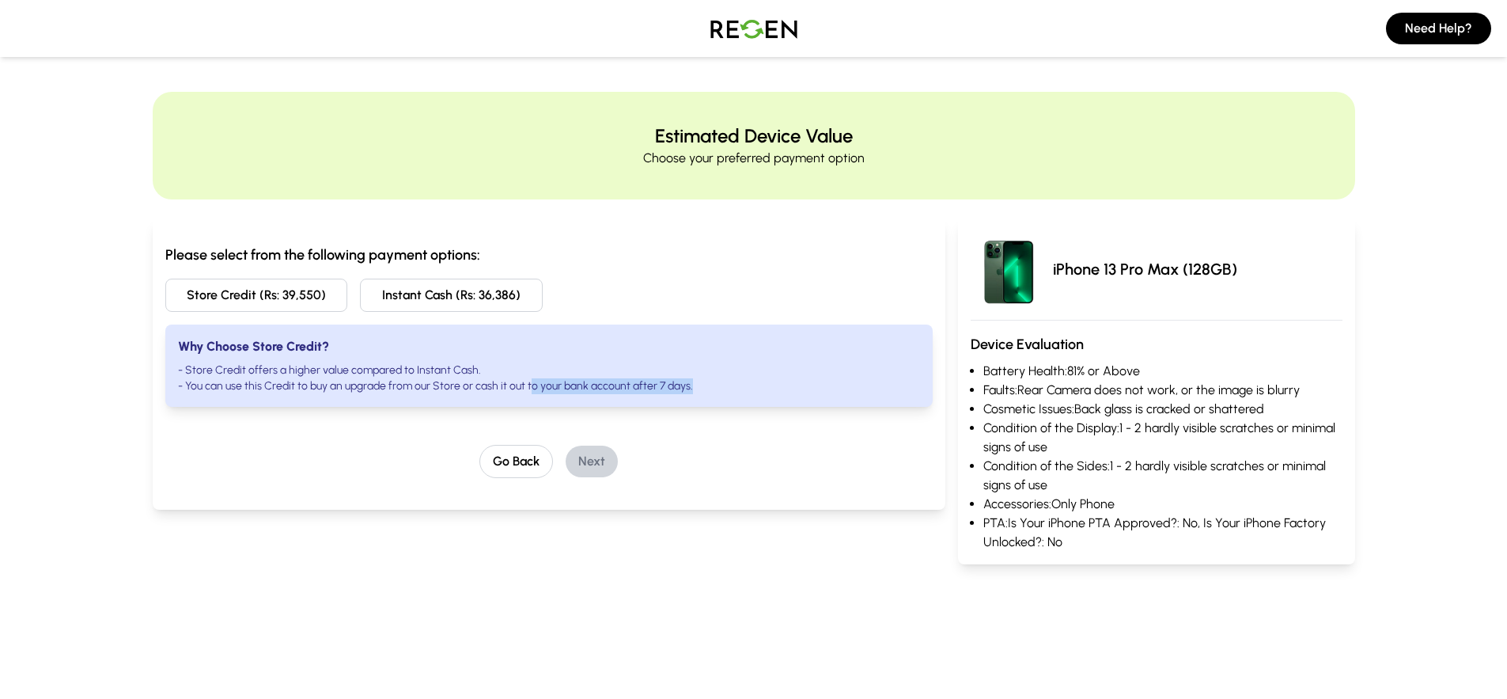
drag, startPoint x: 538, startPoint y: 392, endPoint x: 582, endPoint y: 392, distance: 43.5
click at [578, 393] on li "- You can use this Credit to buy an upgrade from our Store or cash it out to yo…" at bounding box center [549, 386] width 743 height 16
click at [583, 392] on li "- You can use this Credit to buy an upgrade from our Store or cash it out to yo…" at bounding box center [549, 386] width 743 height 16
drag, startPoint x: 494, startPoint y: 385, endPoint x: 625, endPoint y: 387, distance: 131.3
click at [625, 387] on li "- You can use this Credit to buy an upgrade from our Store or cash it out to yo…" at bounding box center [549, 386] width 743 height 16
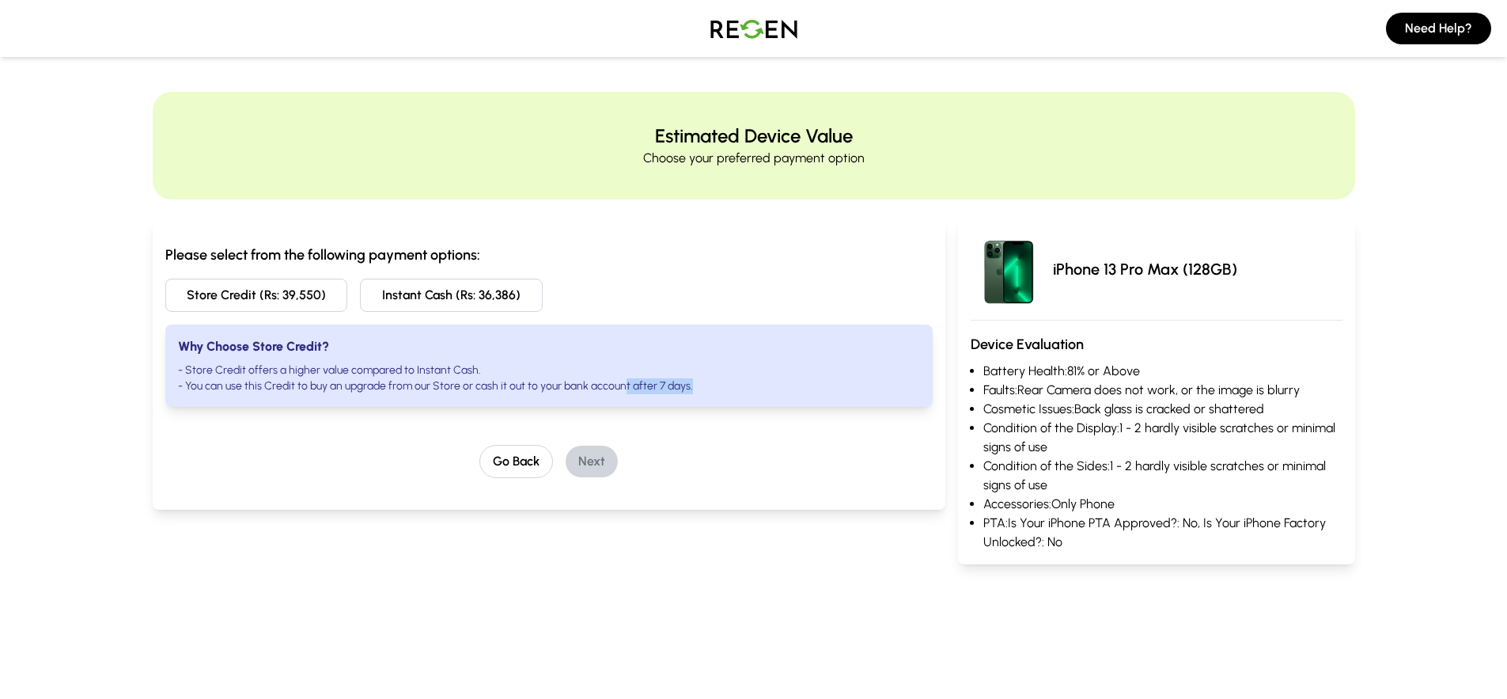
drag, startPoint x: 625, startPoint y: 386, endPoint x: 711, endPoint y: 390, distance: 86.3
click at [710, 390] on li "- You can use this Credit to buy an upgrade from our Store or cash it out to yo…" at bounding box center [549, 386] width 743 height 16
click at [720, 388] on li "- You can use this Credit to buy an upgrade from our Store or cash it out to yo…" at bounding box center [549, 386] width 743 height 16
drag, startPoint x: 720, startPoint y: 388, endPoint x: 699, endPoint y: 390, distance: 20.6
click at [719, 388] on li "- You can use this Credit to buy an upgrade from our Store or cash it out to yo…" at bounding box center [549, 386] width 743 height 16
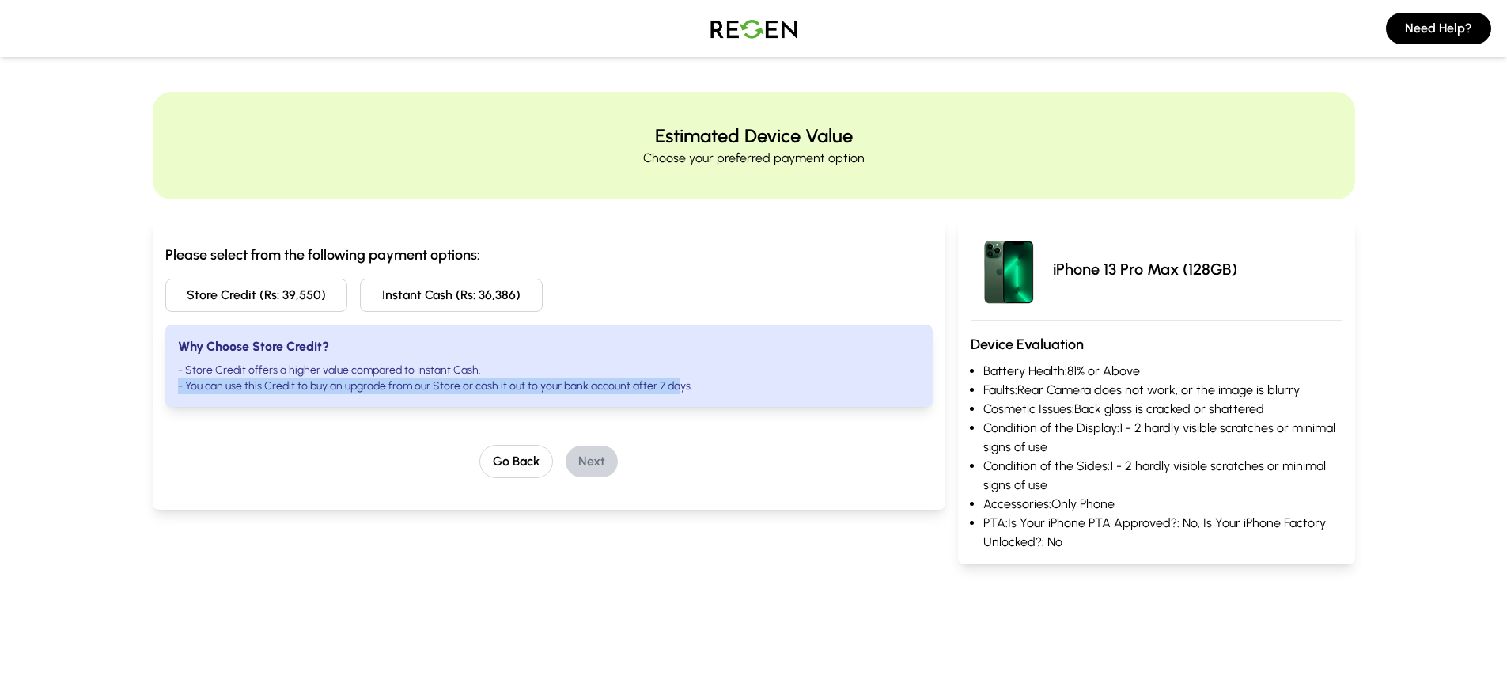
drag, startPoint x: 682, startPoint y: 393, endPoint x: 527, endPoint y: 367, distance: 157.3
click at [572, 373] on ul "- Store Credit offers a higher value compared to Instant Cash. - You can use th…" at bounding box center [549, 378] width 743 height 32
click at [496, 390] on li "- You can use this Credit to buy an upgrade from our Store or cash it out to yo…" at bounding box center [549, 386] width 743 height 16
click at [248, 361] on div "Why Choose Store Credit? - Store Credit offers a higher value compared to Insta…" at bounding box center [549, 365] width 768 height 82
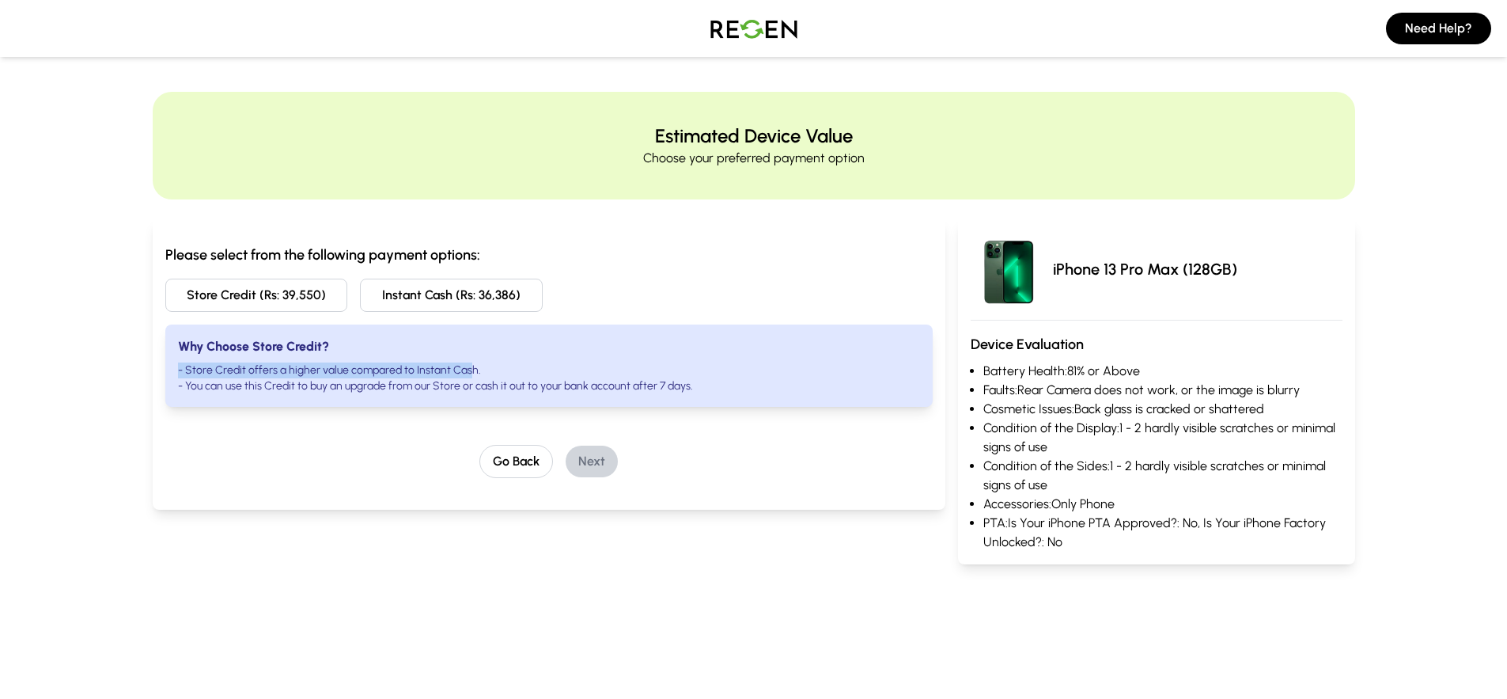
drag, startPoint x: 430, startPoint y: 356, endPoint x: 489, endPoint y: 368, distance: 59.7
click at [479, 364] on div "Why Choose Store Credit? - Store Credit offers a higher value compared to Insta…" at bounding box center [549, 365] width 768 height 82
click at [489, 368] on li "- Store Credit offers a higher value compared to Instant Cash." at bounding box center [549, 370] width 743 height 16
click at [482, 297] on button "Instant Cash (Rs: 36,386)" at bounding box center [451, 294] width 183 height 33
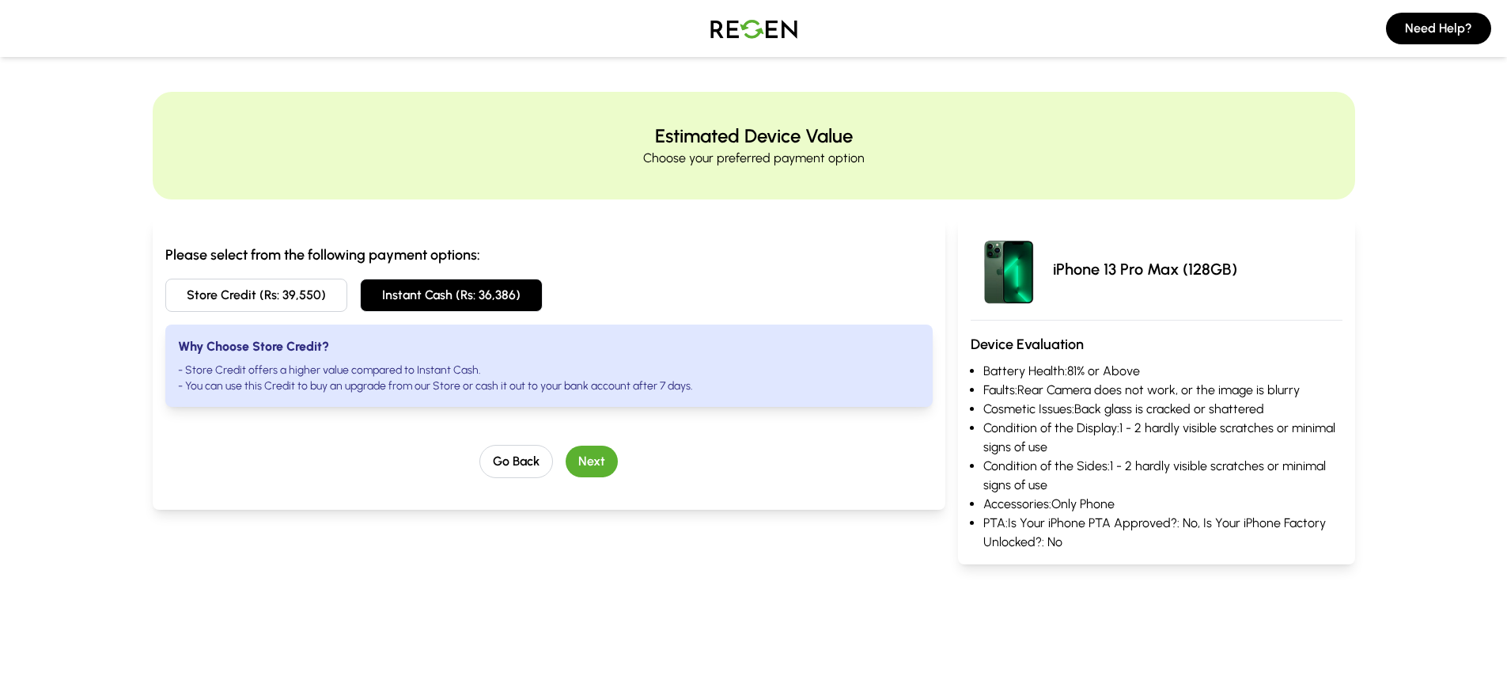
click at [589, 459] on button "Next" at bounding box center [592, 461] width 52 height 32
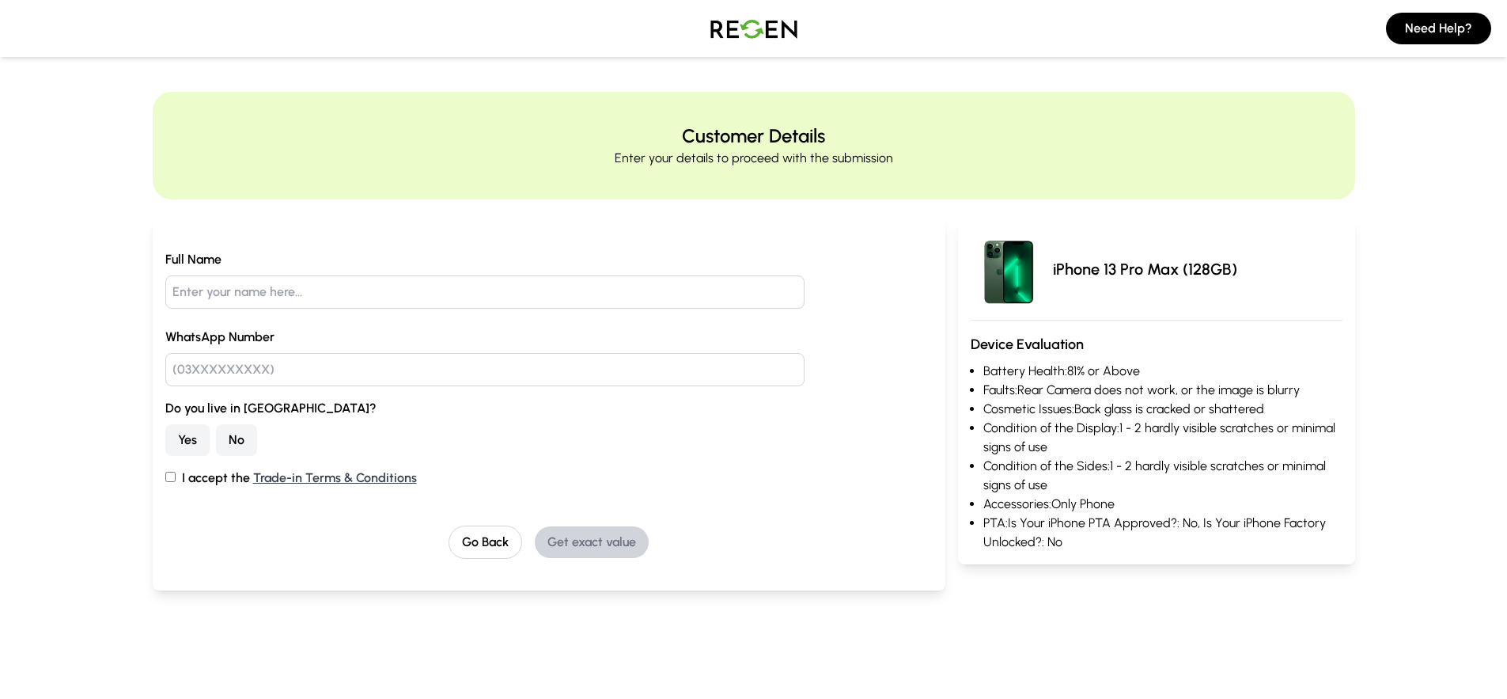
click at [266, 291] on input "text" at bounding box center [485, 291] width 640 height 33
type input "[PERSON_NAME]"
click at [504, 381] on input "text" at bounding box center [485, 369] width 640 height 33
type input "03410675522"
click at [309, 404] on label "Do you live in [GEOGRAPHIC_DATA]?" at bounding box center [549, 408] width 768 height 19
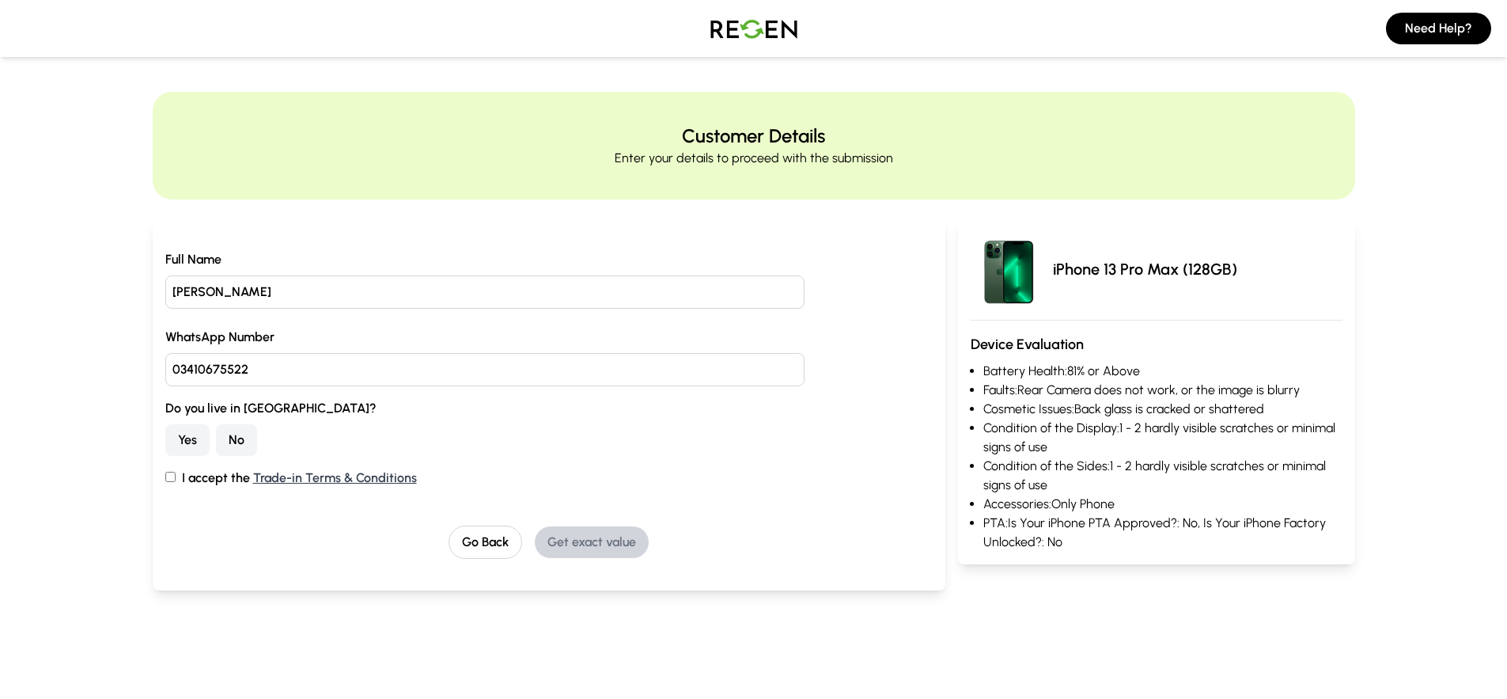
click at [245, 445] on button "No" at bounding box center [236, 440] width 41 height 32
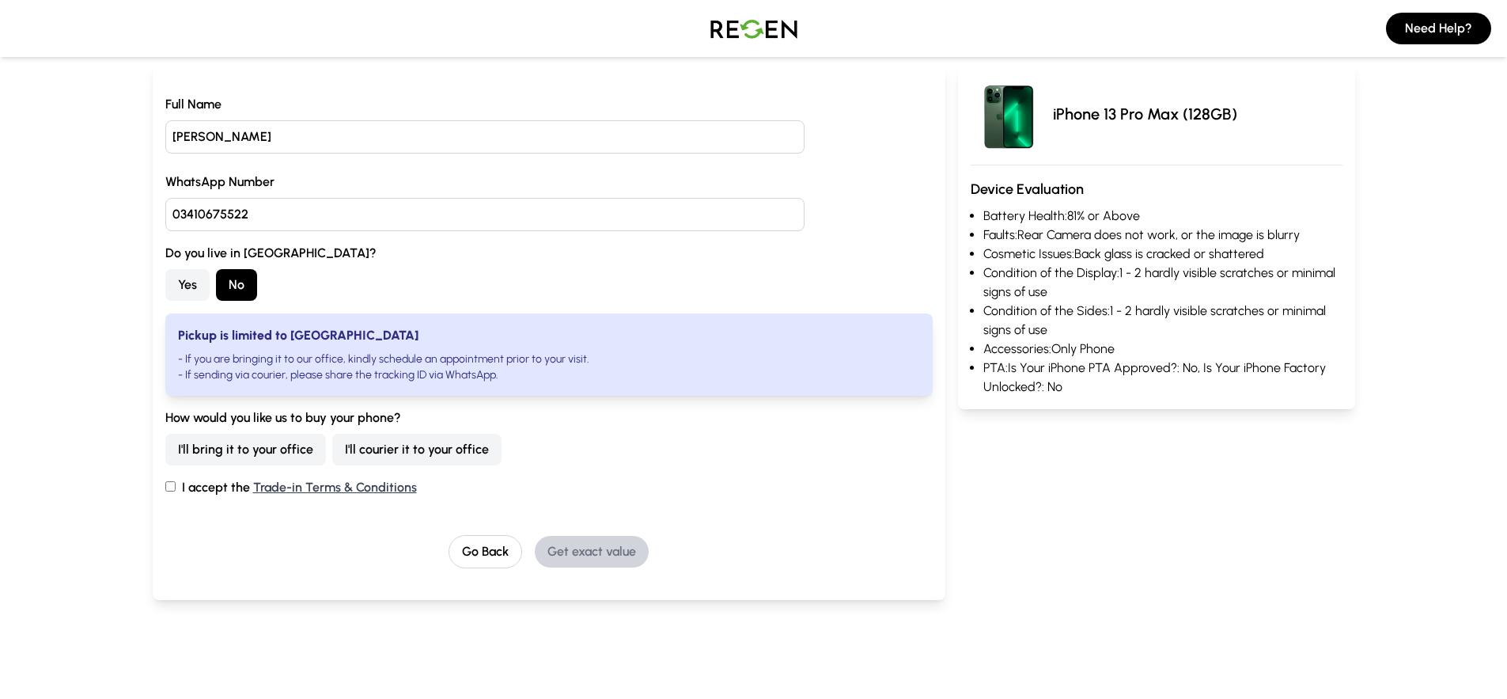
scroll to position [158, 0]
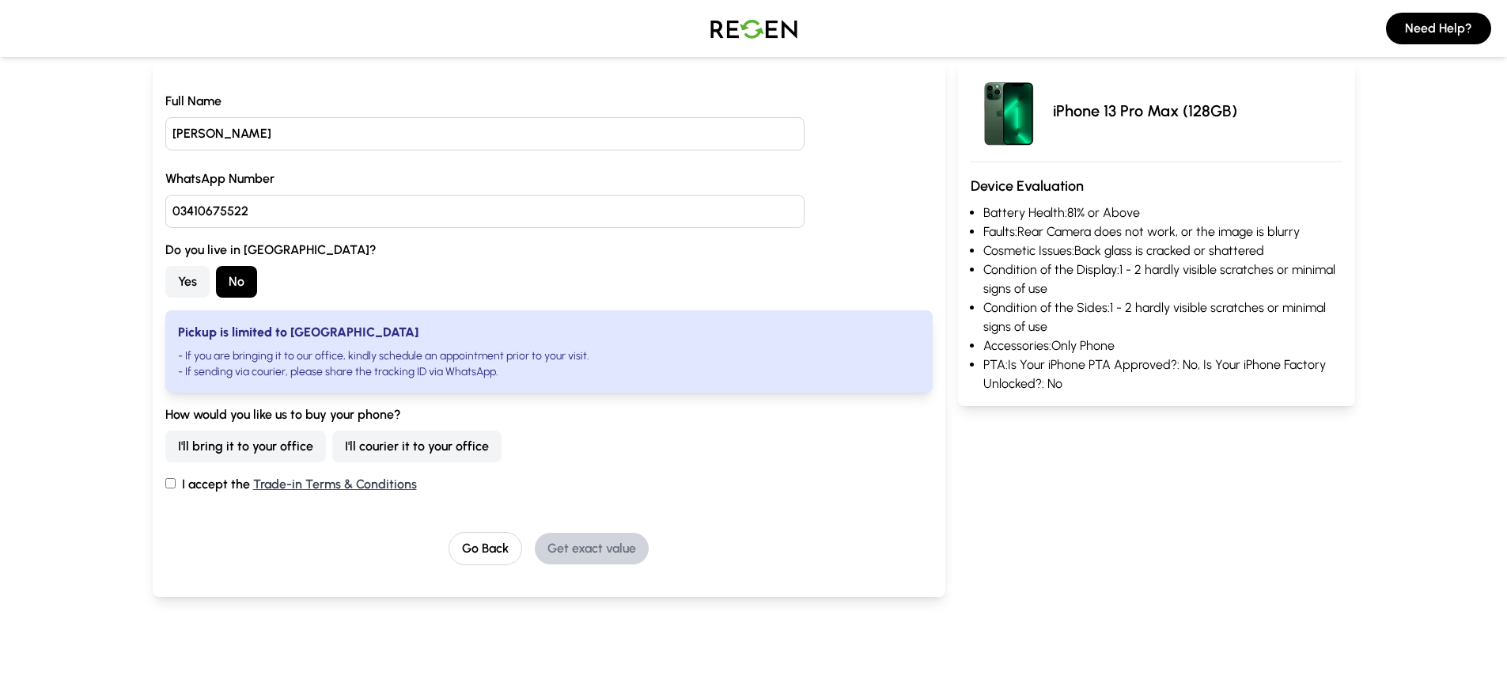
click at [421, 441] on button "I'll courier it to your office" at bounding box center [416, 446] width 169 height 32
click at [216, 488] on label "I accept the Trade-in Terms & Conditions" at bounding box center [549, 484] width 768 height 19
click at [176, 488] on input "I accept the Trade-in Terms & Conditions" at bounding box center [170, 483] width 10 height 10
checkbox input "true"
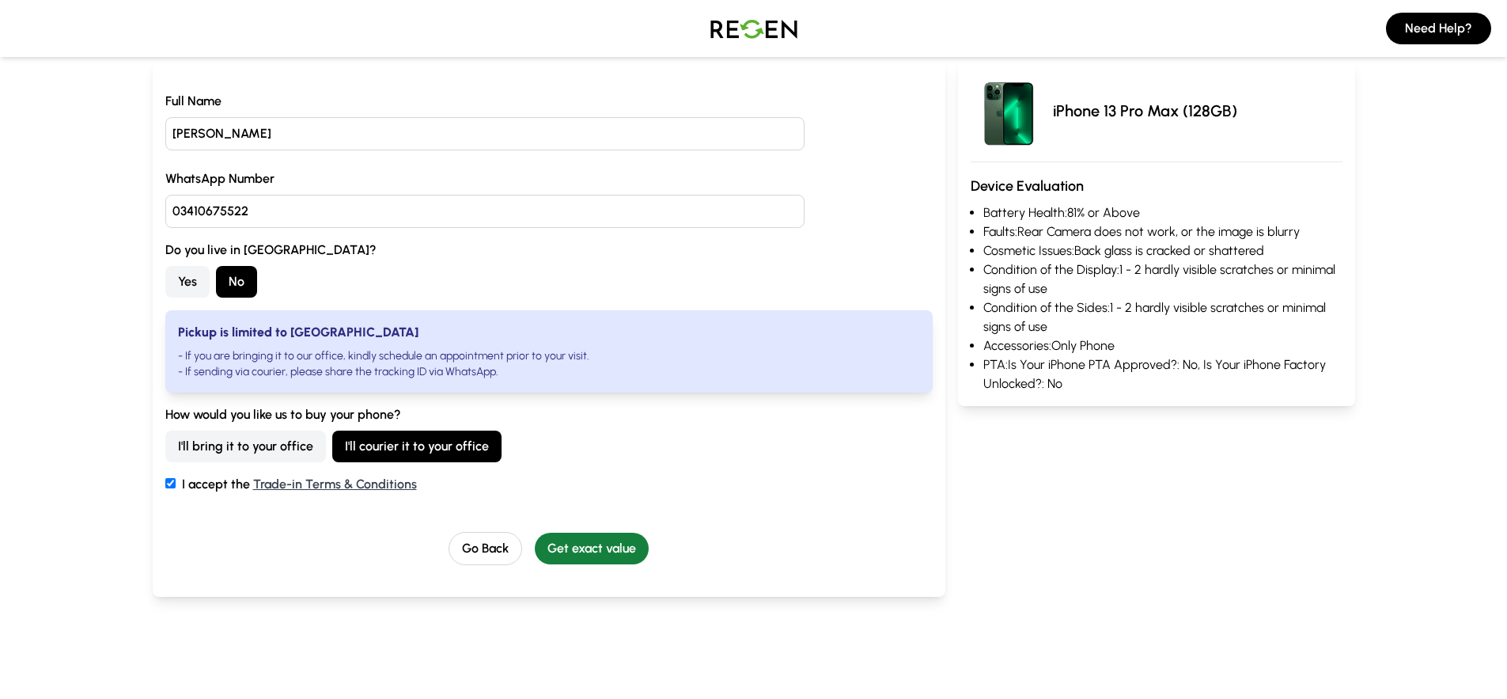
click at [600, 559] on button "Get exact value" at bounding box center [592, 548] width 114 height 32
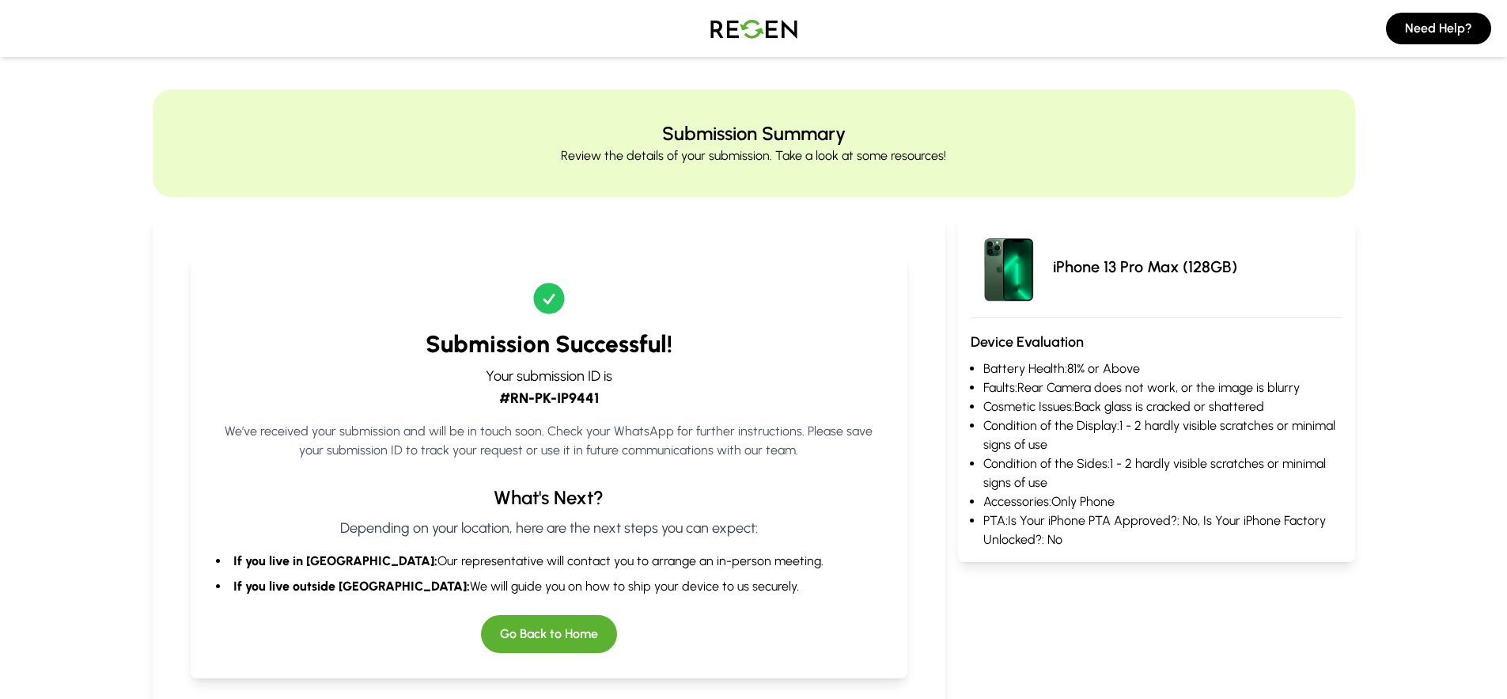
scroll to position [0, 0]
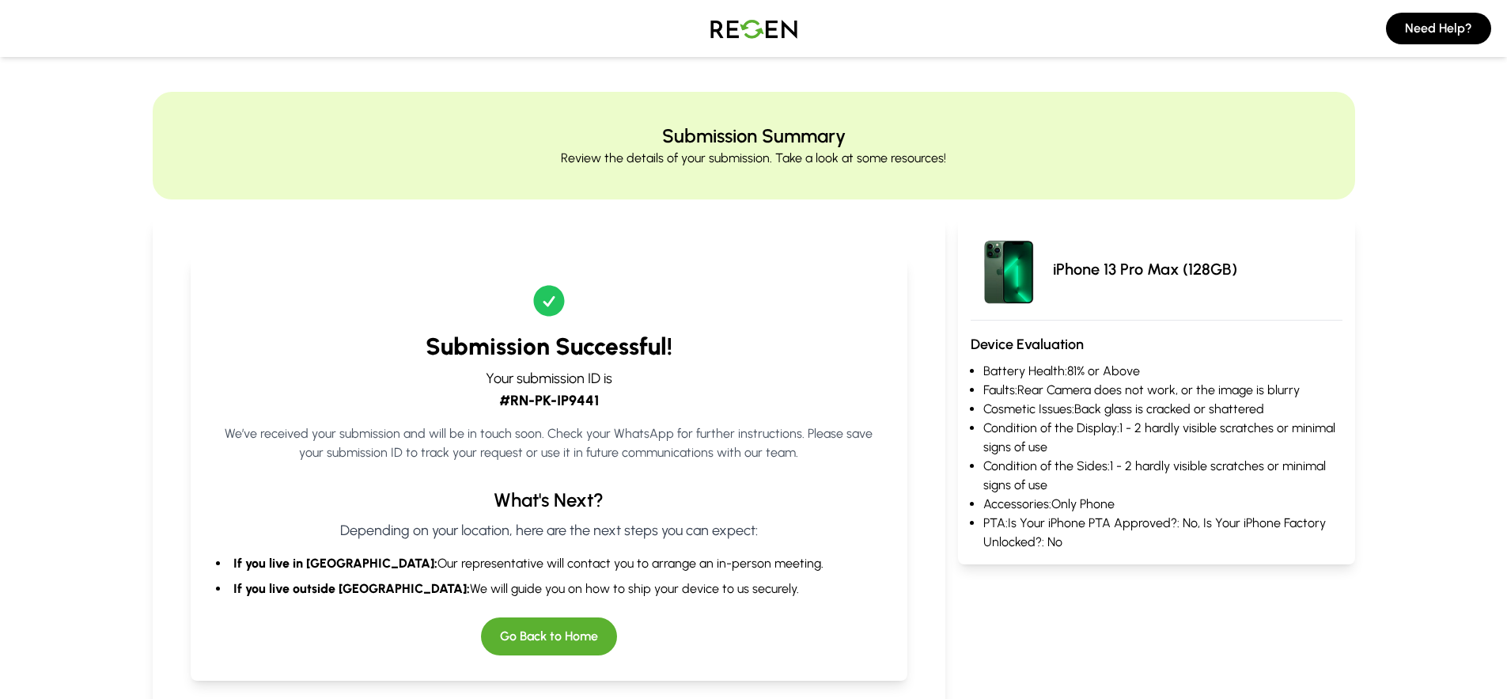
click at [504, 385] on p "Your submission ID is #RN-PK-IP9441" at bounding box center [549, 389] width 667 height 44
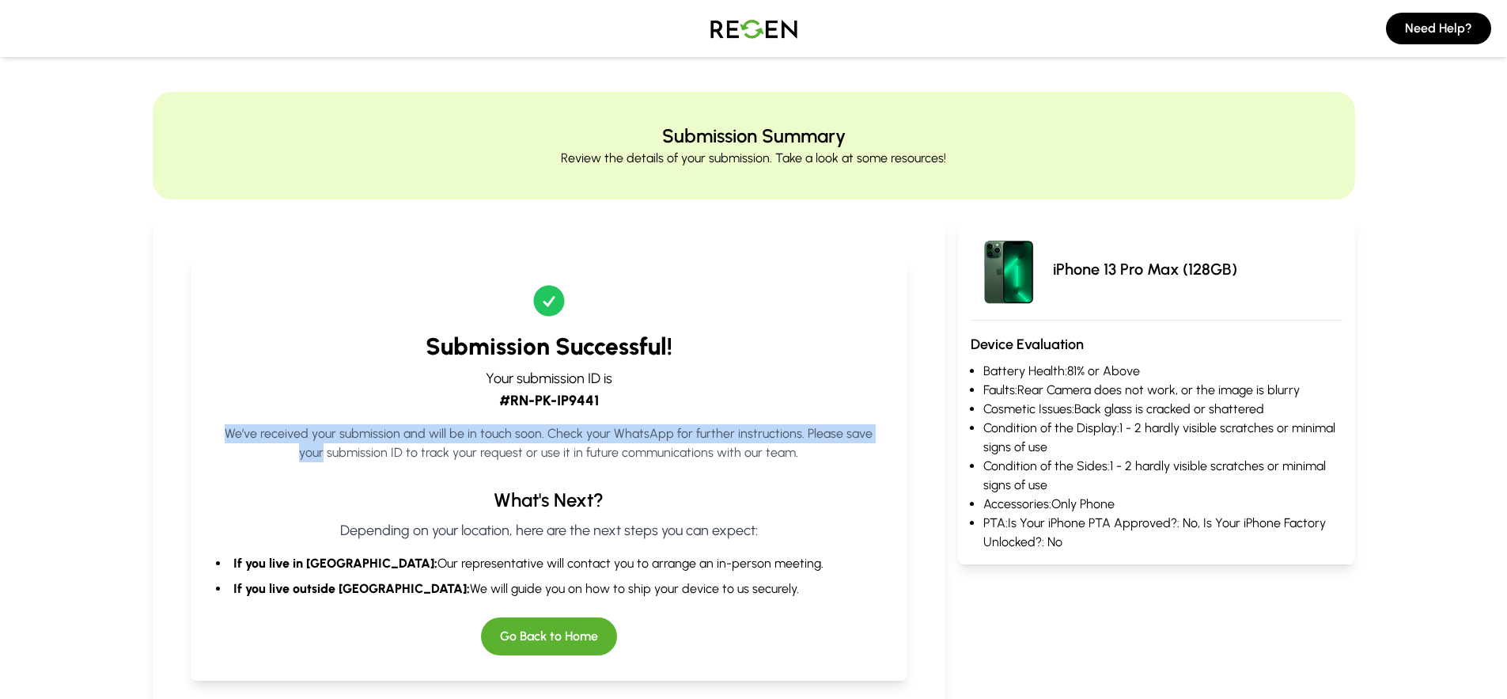
drag, startPoint x: 220, startPoint y: 430, endPoint x: 987, endPoint y: 442, distance: 767.5
click at [911, 442] on div "Submission Successful! Your submission ID is #RN-PK-IP9441 We’ve received your …" at bounding box center [549, 692] width 768 height 922
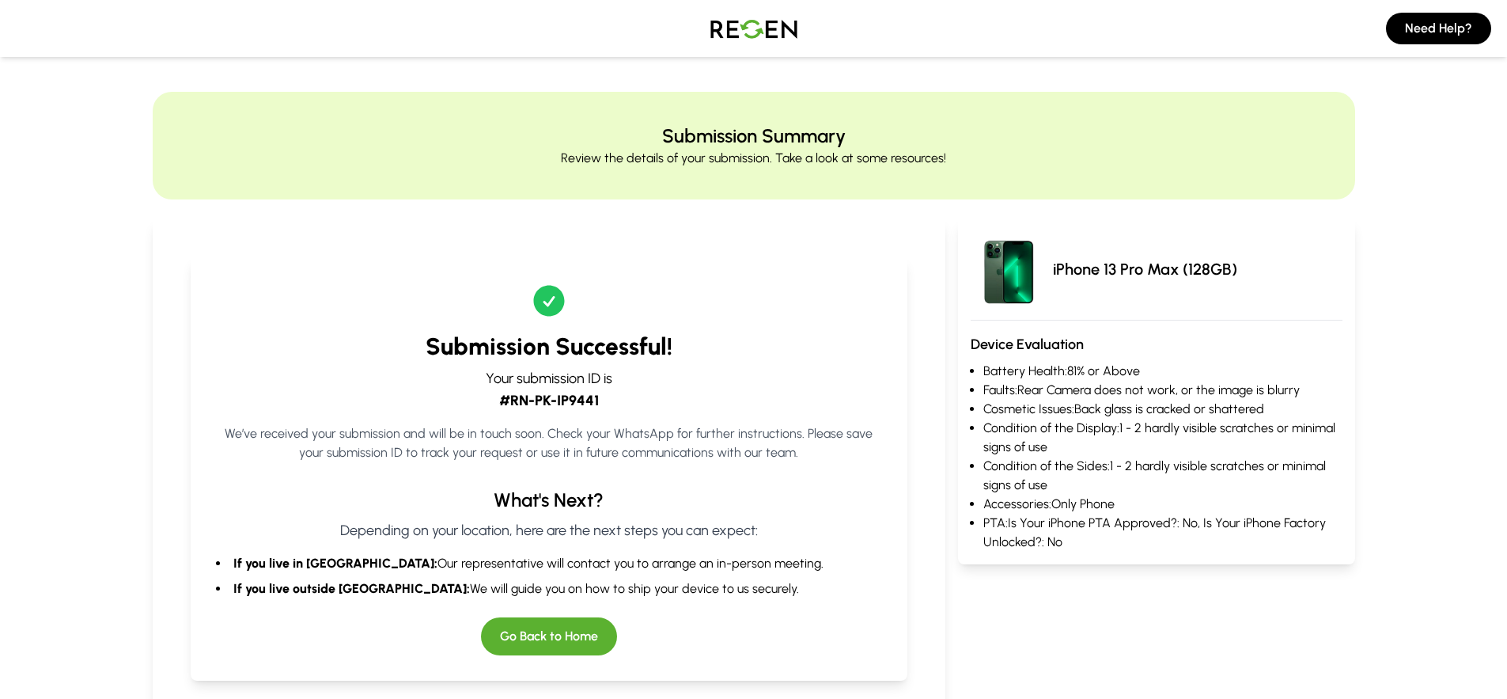
drag, startPoint x: 847, startPoint y: 467, endPoint x: 408, endPoint y: 442, distance: 439.0
click at [512, 464] on div "Submission Successful! Your submission ID is #RN-PK-IP9441 We’ve received your …" at bounding box center [550, 468] width 718 height 424
drag, startPoint x: 394, startPoint y: 441, endPoint x: 611, endPoint y: 441, distance: 216.8
click at [611, 441] on p "We’ve received your submission and will be in touch soon. Check your WhatsApp f…" at bounding box center [549, 443] width 667 height 38
click at [609, 439] on p "We’ve received your submission and will be in touch soon. Check your WhatsApp f…" at bounding box center [549, 443] width 667 height 38
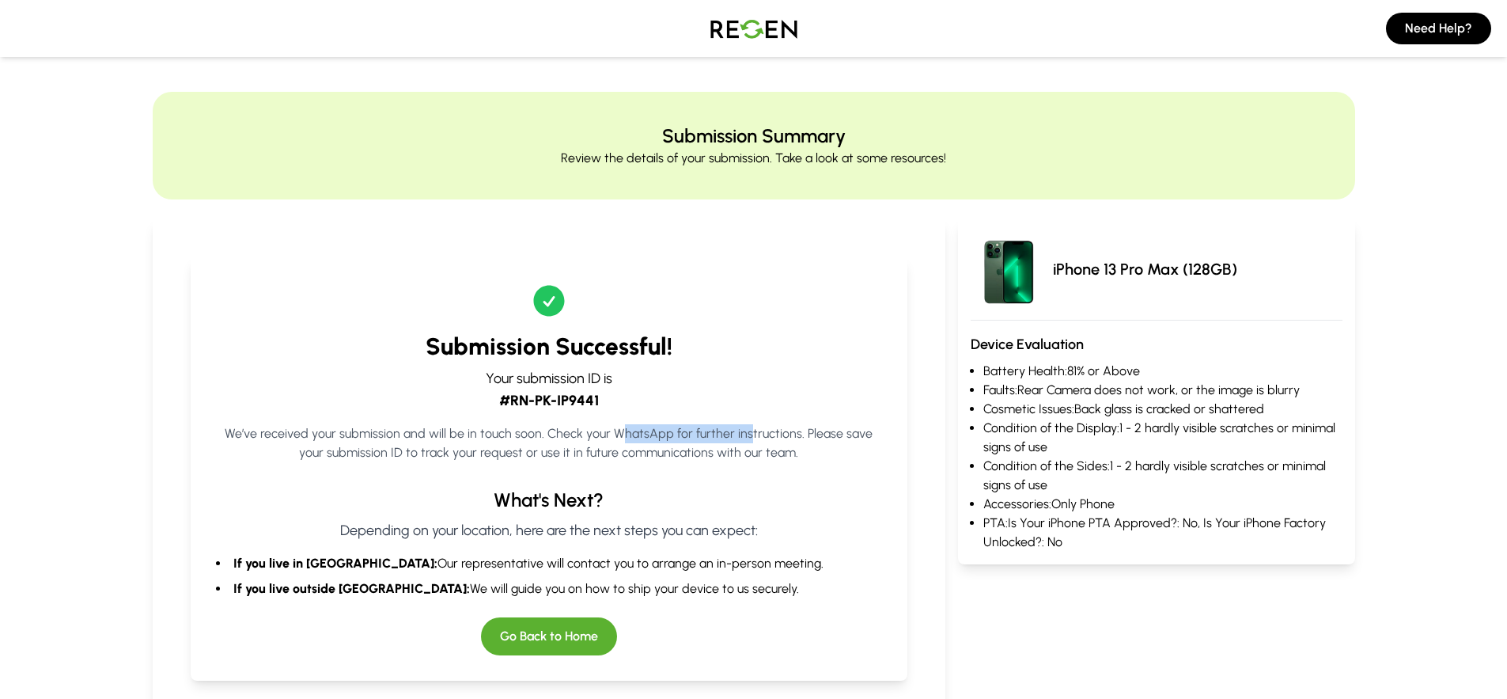
drag, startPoint x: 609, startPoint y: 439, endPoint x: 737, endPoint y: 428, distance: 128.6
click at [737, 428] on p "We’ve received your submission and will be in touch soon. Check your WhatsApp f…" at bounding box center [549, 443] width 667 height 38
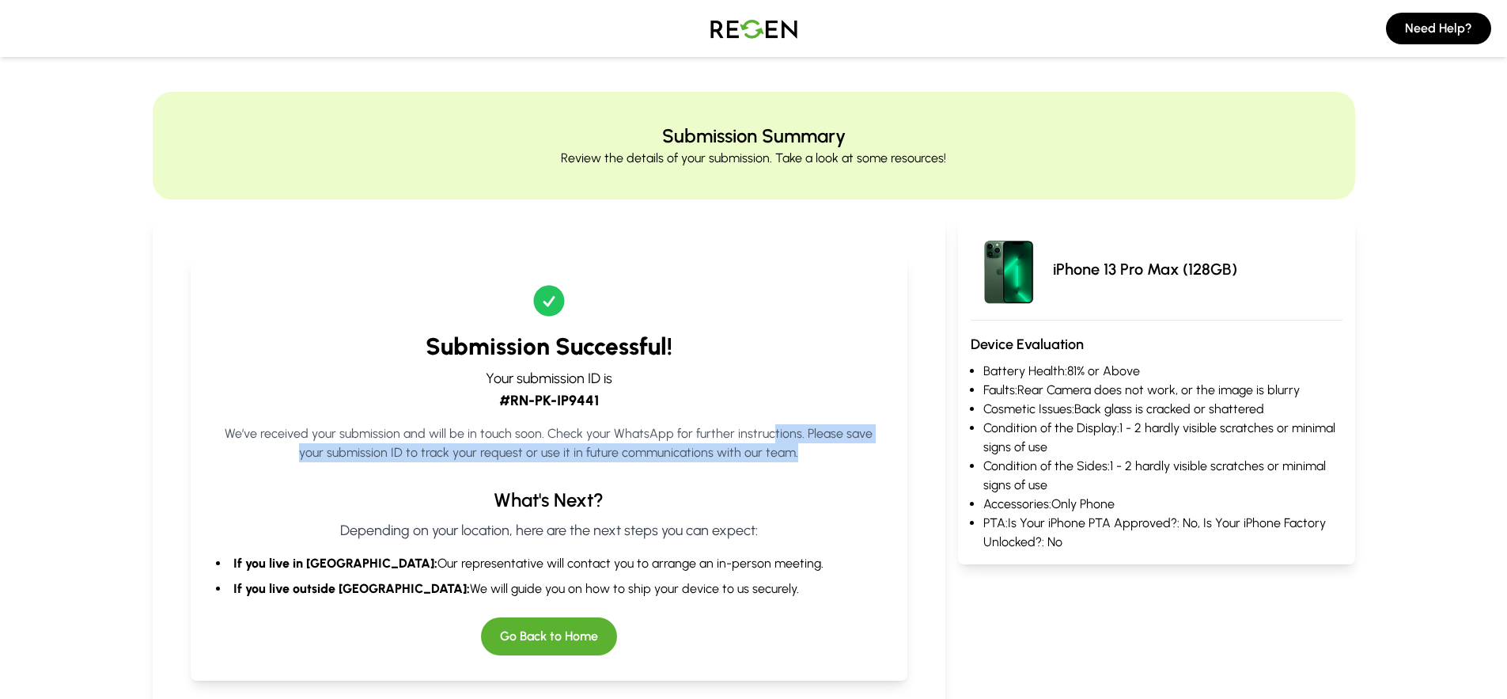
click at [839, 446] on p "We’ve received your submission and will be in touch soon. Check your WhatsApp f…" at bounding box center [549, 443] width 667 height 38
click at [840, 446] on p "We’ve received your submission and will be in touch soon. Check your WhatsApp f…" at bounding box center [549, 443] width 667 height 38
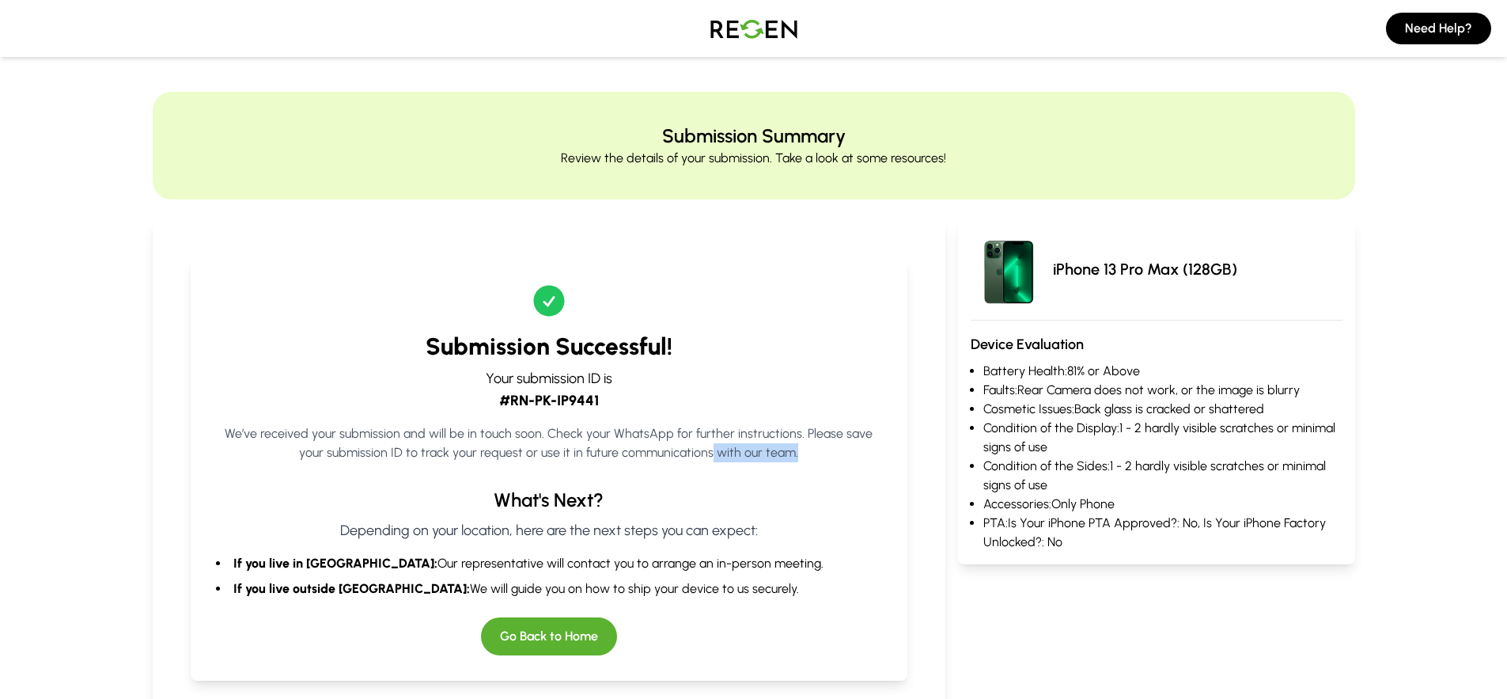
drag, startPoint x: 833, startPoint y: 447, endPoint x: 673, endPoint y: 450, distance: 159.8
click at [697, 446] on p "We’ve received your submission and will be in touch soon. Check your WhatsApp f…" at bounding box center [549, 443] width 667 height 38
click at [471, 481] on div "Submission Successful! Your submission ID is #RN-PK-IP9441 We’ve received your …" at bounding box center [550, 468] width 718 height 424
drag, startPoint x: 233, startPoint y: 479, endPoint x: 491, endPoint y: 448, distance: 259.1
click at [491, 448] on div "Submission Successful! Your submission ID is #RN-PK-IP9441 We’ve received your …" at bounding box center [550, 468] width 718 height 424
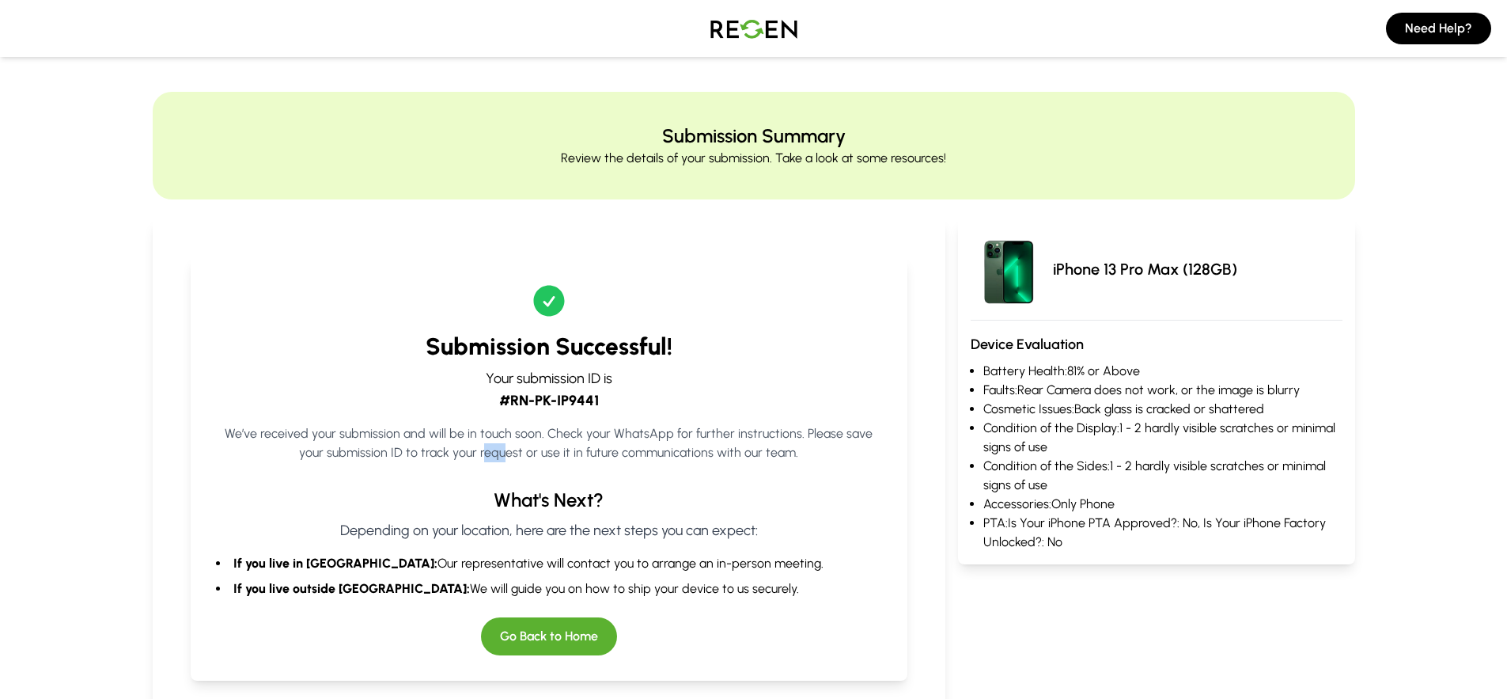
drag, startPoint x: 470, startPoint y: 448, endPoint x: 292, endPoint y: 472, distance: 179.6
click at [417, 454] on p "We’ve received your submission and will be in touch soon. Check your WhatsApp f…" at bounding box center [549, 443] width 667 height 38
click at [292, 472] on div "Submission Successful! Your submission ID is #RN-PK-IP9441 We’ve received your …" at bounding box center [550, 468] width 718 height 424
drag, startPoint x: 406, startPoint y: 450, endPoint x: 545, endPoint y: 441, distance: 139.6
click at [437, 443] on div "Submission Successful! Your submission ID is #RN-PK-IP9441 We’ve received your …" at bounding box center [550, 468] width 718 height 424
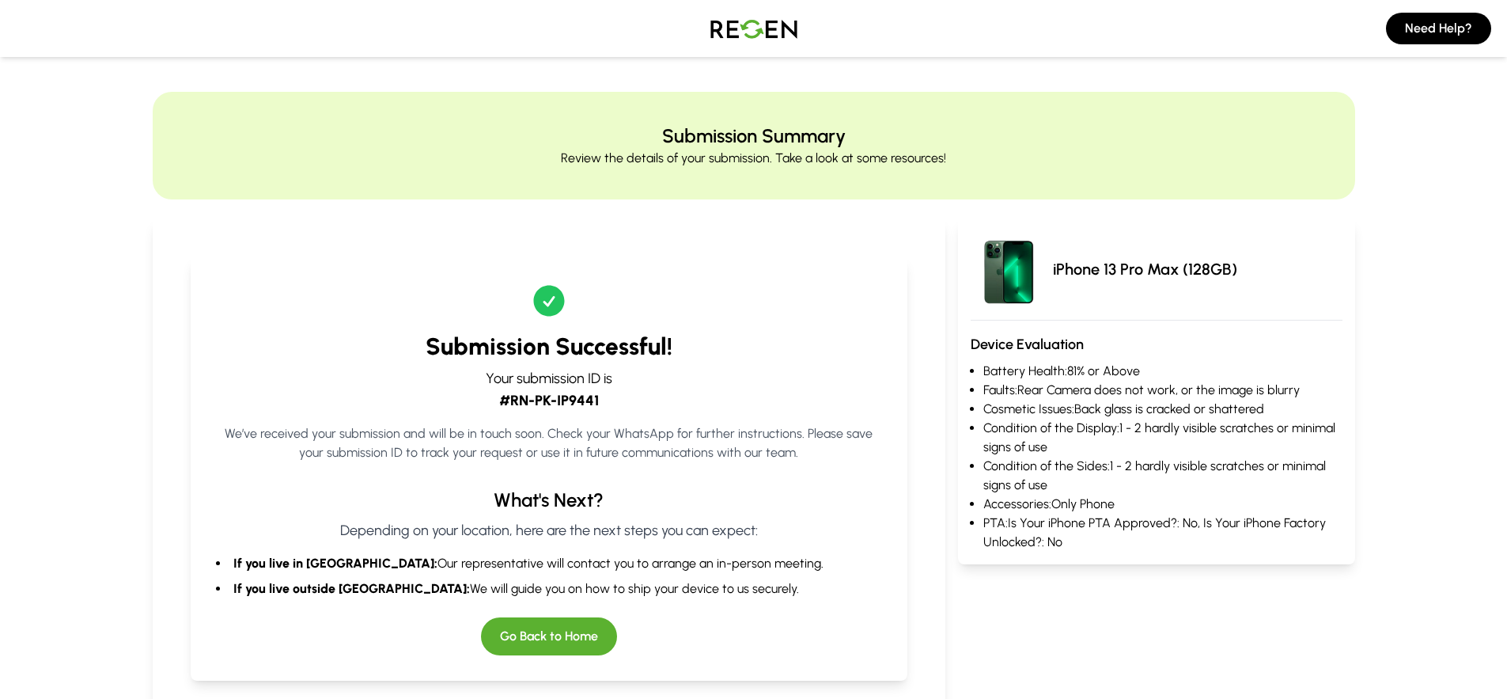
drag, startPoint x: 672, startPoint y: 447, endPoint x: 698, endPoint y: 447, distance: 25.3
click at [690, 447] on p "We’ve received your submission and will be in touch soon. Check your WhatsApp f…" at bounding box center [549, 443] width 667 height 38
drag, startPoint x: 775, startPoint y: 459, endPoint x: 536, endPoint y: 517, distance: 246.6
click at [665, 488] on div "Submission Successful! Your submission ID is #RN-PK-IP9441 We’ve received your …" at bounding box center [550, 468] width 718 height 424
drag, startPoint x: 462, startPoint y: 536, endPoint x: 484, endPoint y: 551, distance: 26.8
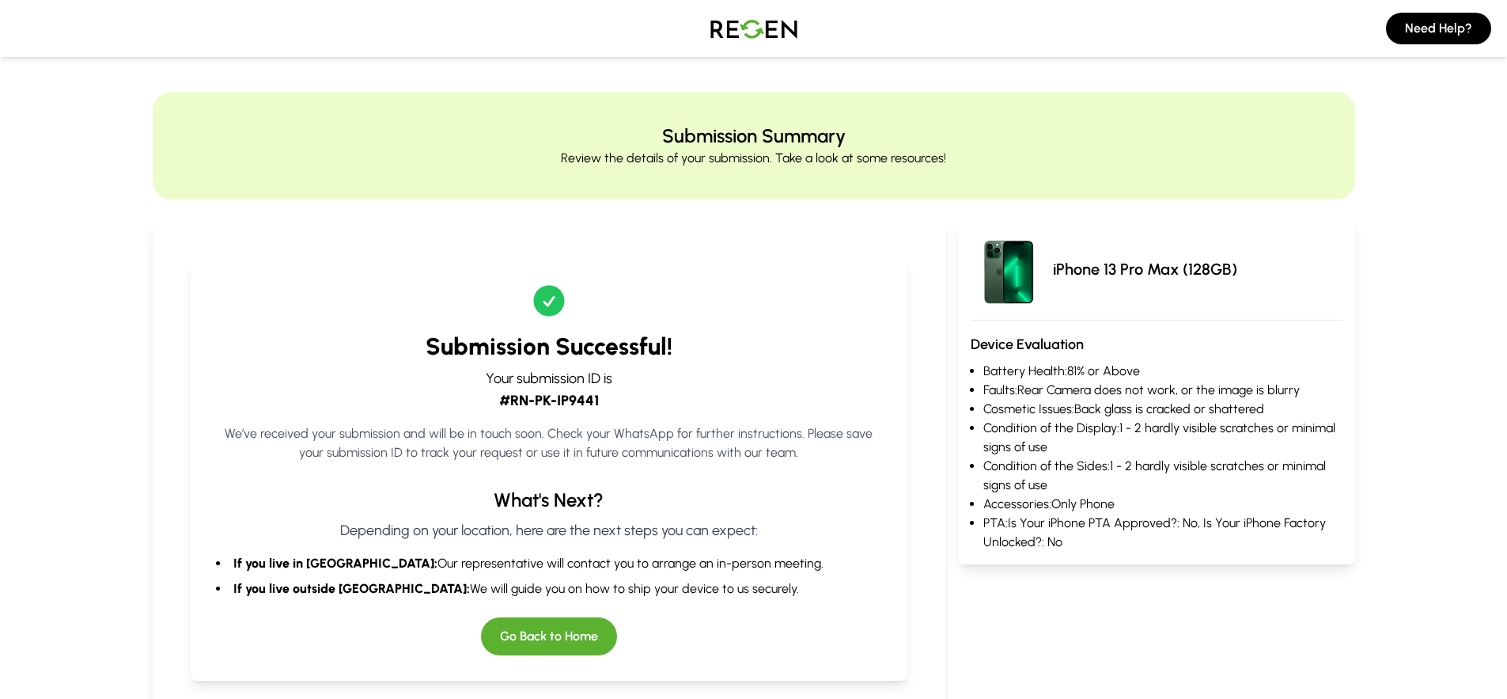
click at [472, 541] on div "What's Next? Depending on your location, here are the next steps you can expect…" at bounding box center [549, 542] width 667 height 111
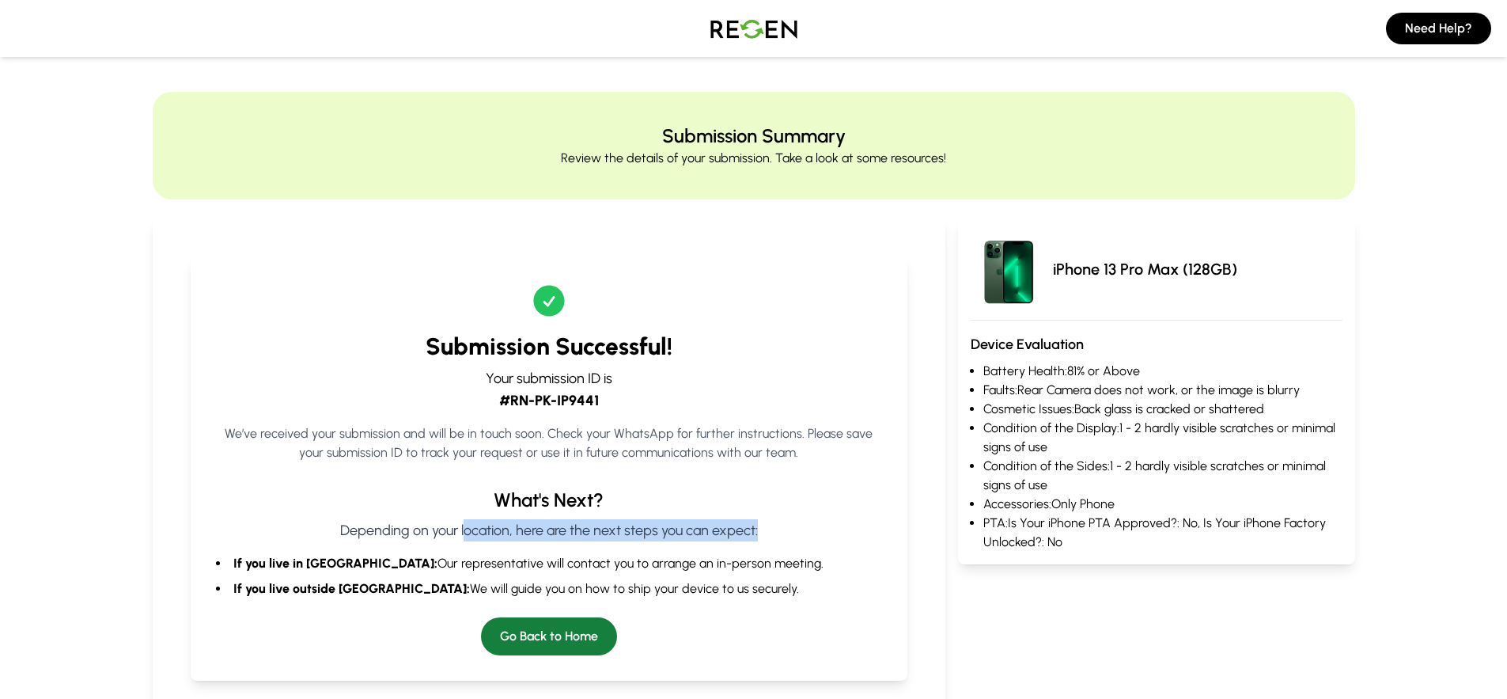
click at [530, 625] on button "Go Back to Home" at bounding box center [549, 636] width 136 height 38
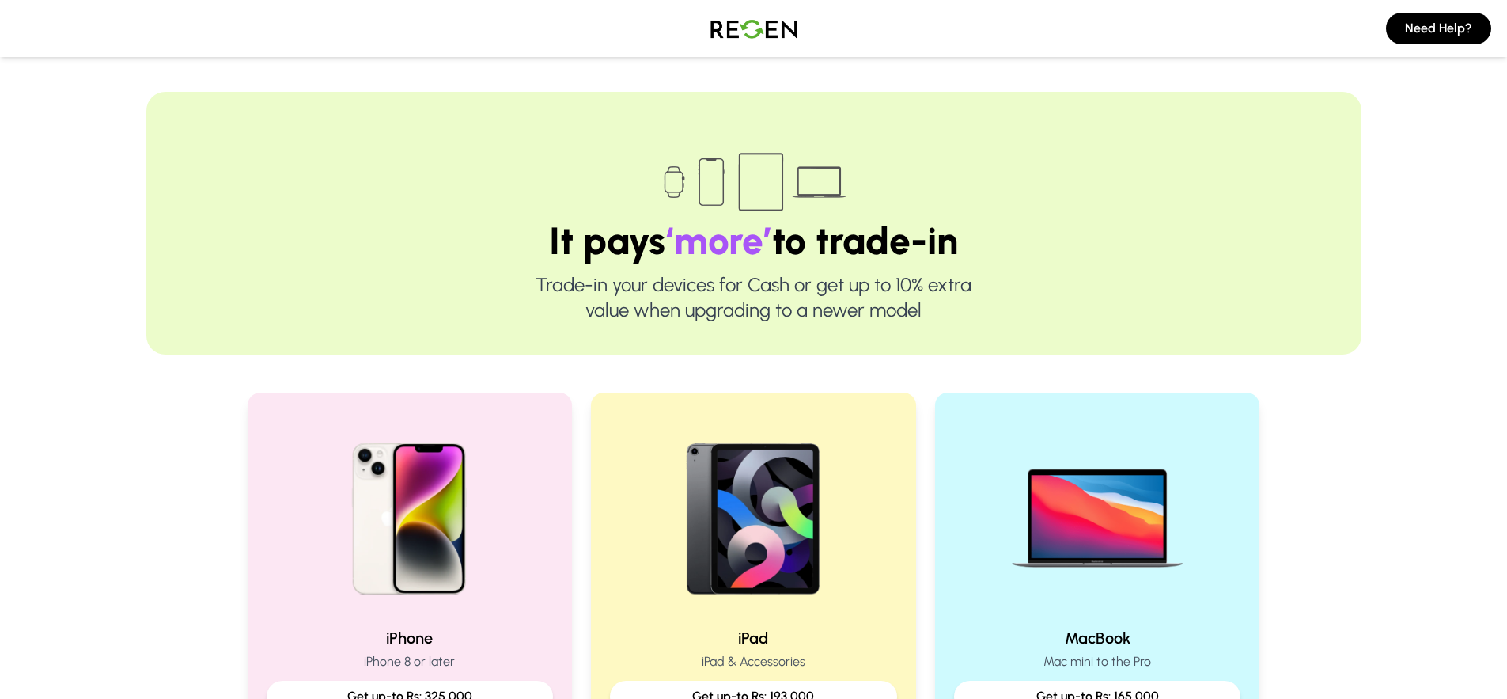
click at [810, 257] on h1 "It pays ‘more’ to trade-in" at bounding box center [754, 241] width 1114 height 38
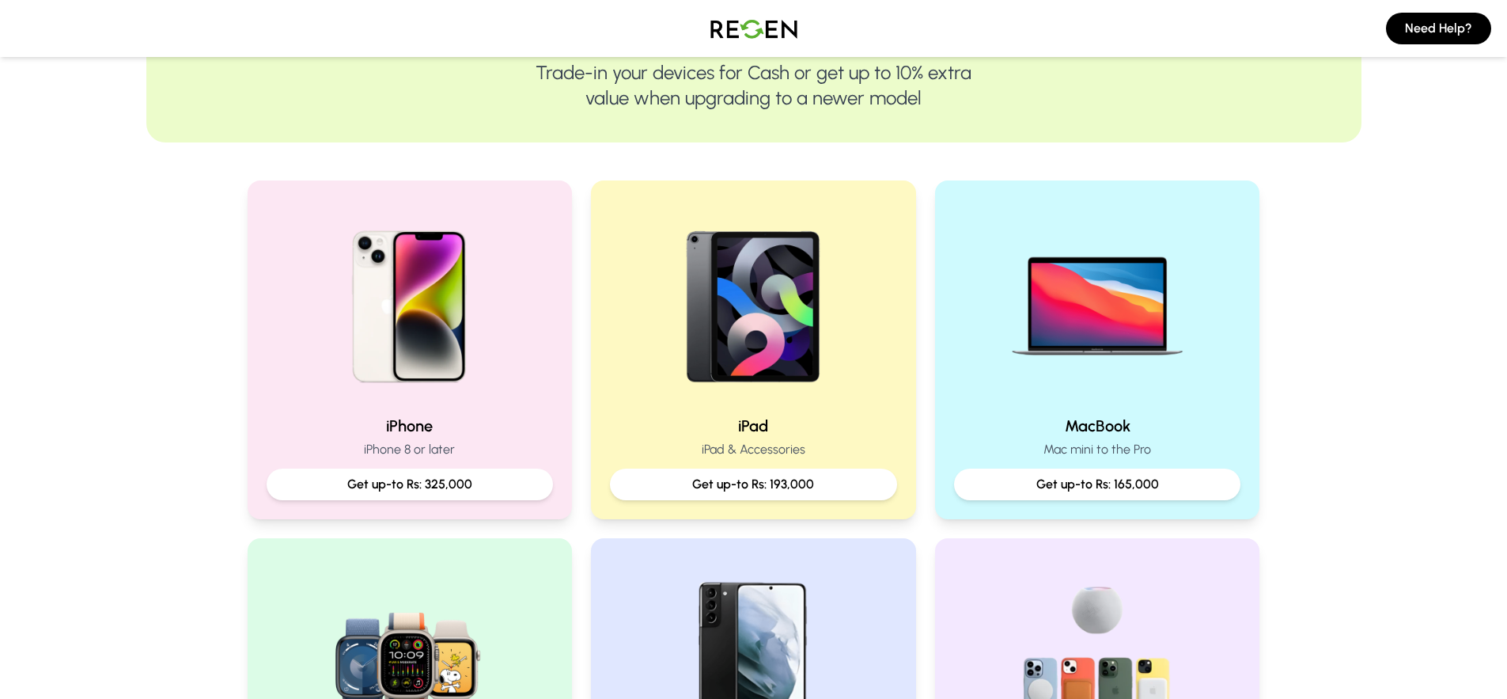
scroll to position [380, 0]
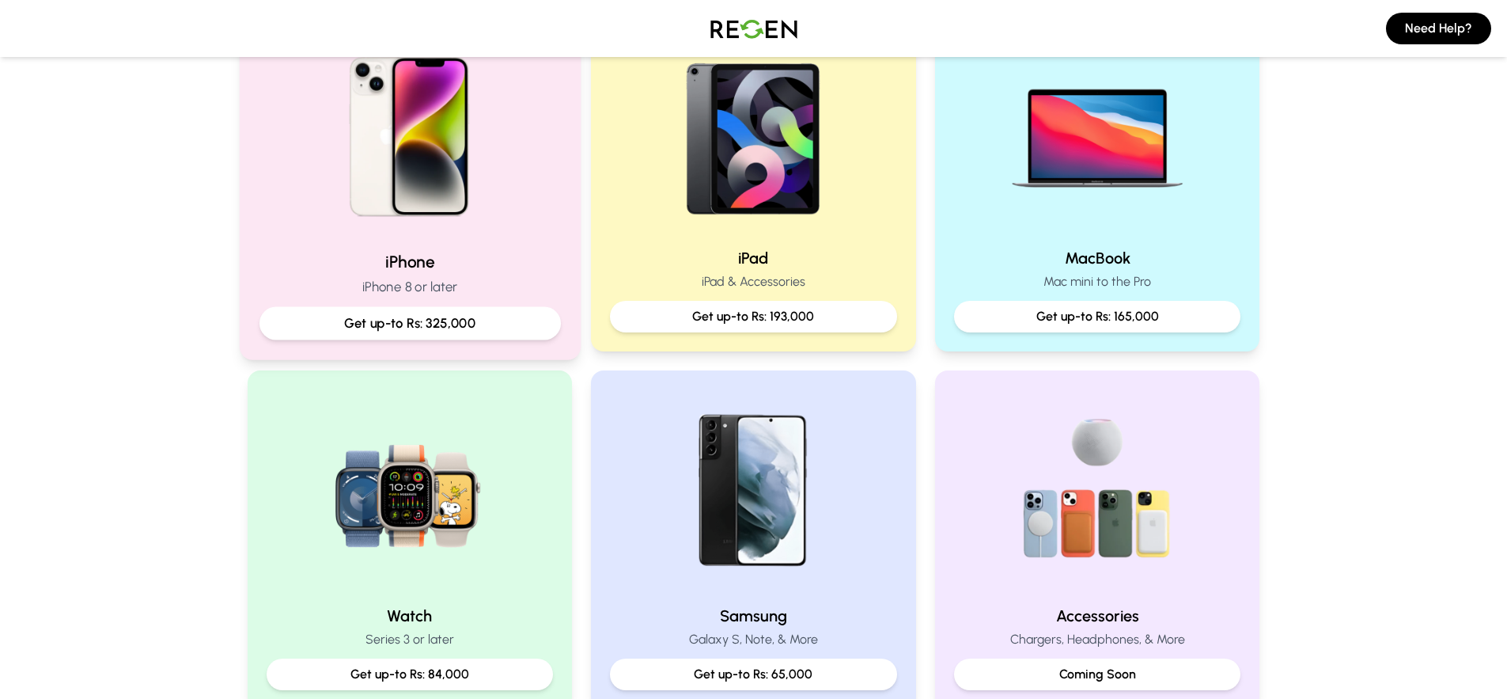
click at [495, 232] on img at bounding box center [409, 131] width 213 height 213
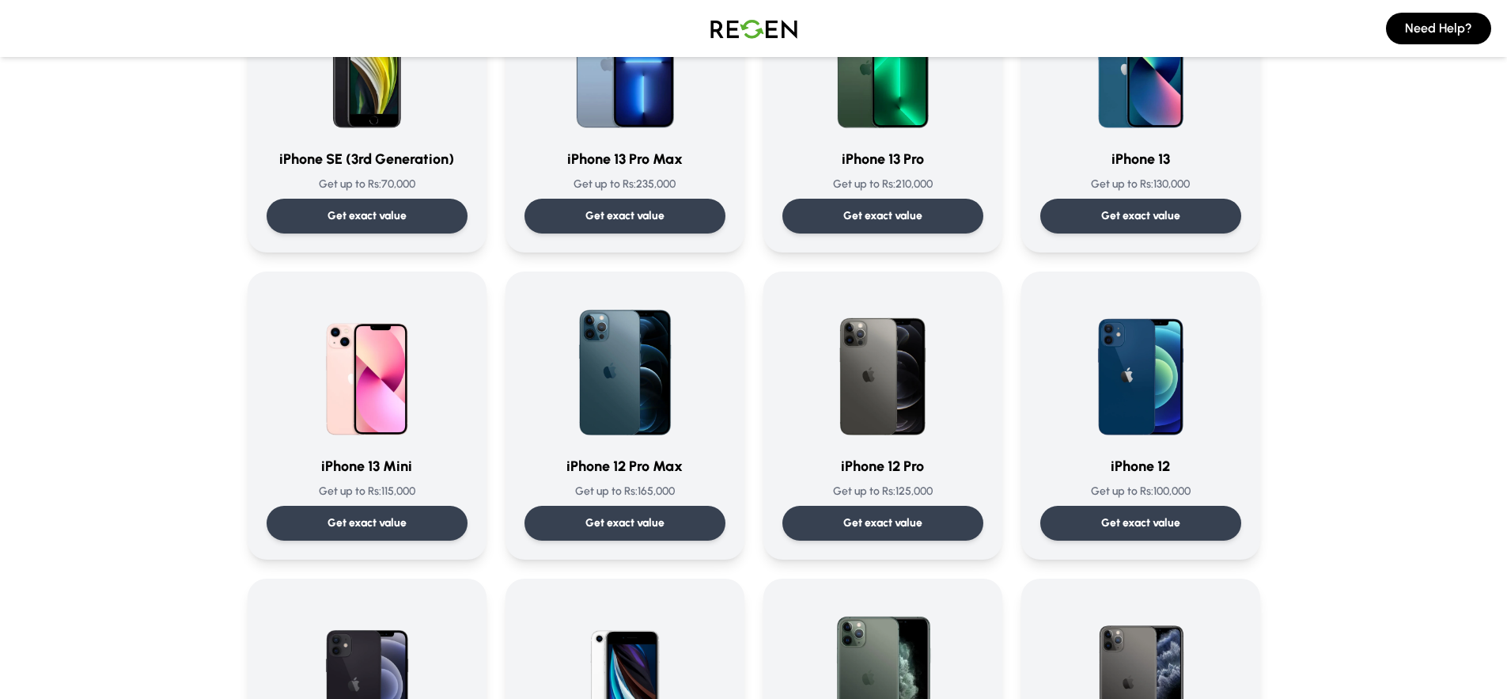
scroll to position [752, 0]
